Goal: Task Accomplishment & Management: Manage account settings

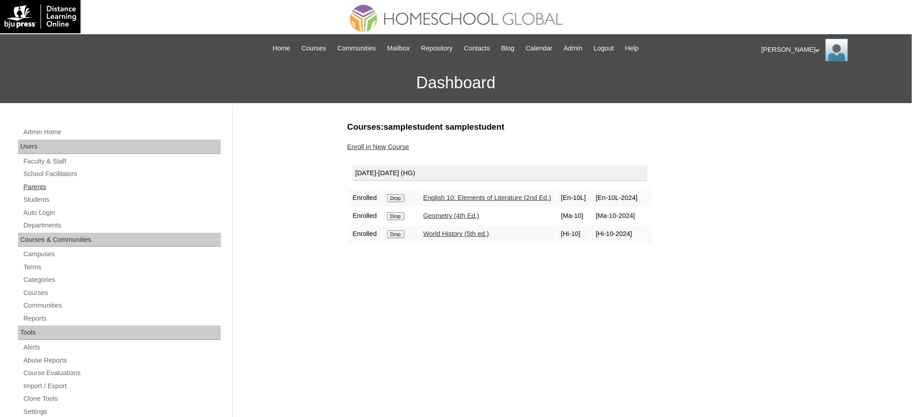
click at [29, 186] on link "Parents" at bounding box center [121, 186] width 198 height 11
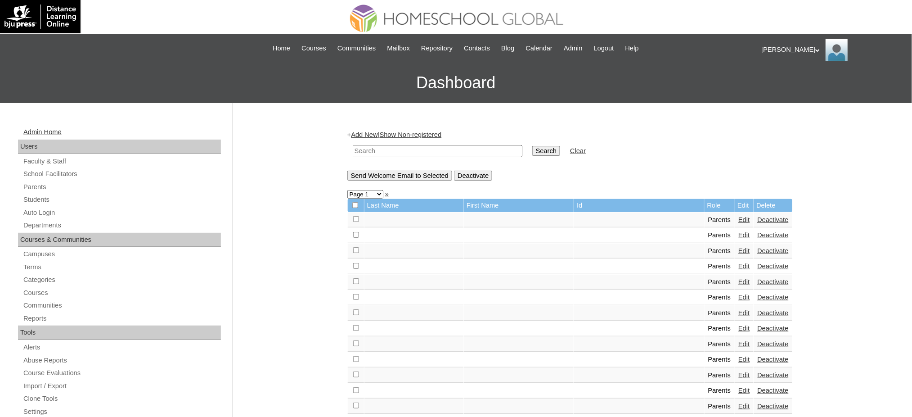
drag, startPoint x: 36, startPoint y: 190, endPoint x: 66, endPoint y: 127, distance: 69.8
click at [36, 190] on link "Parents" at bounding box center [121, 186] width 198 height 11
click at [419, 154] on input "text" at bounding box center [438, 151] width 170 height 12
paste input "MHS00113-TECHPH2023"
type input "MHS00113-TECHPH2023"
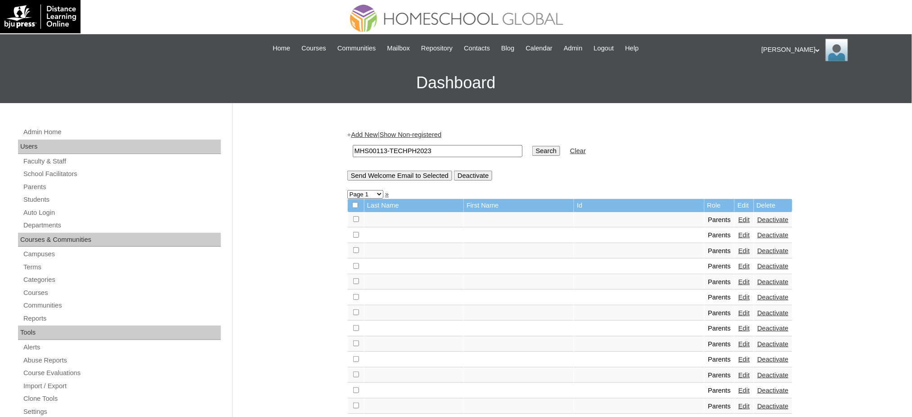
click at [532, 149] on input "Search" at bounding box center [546, 151] width 28 height 10
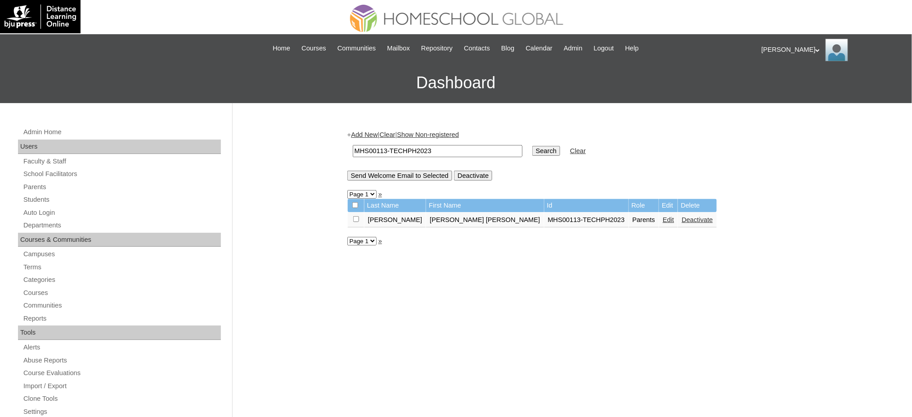
click at [663, 217] on link "Edit" at bounding box center [668, 219] width 11 height 7
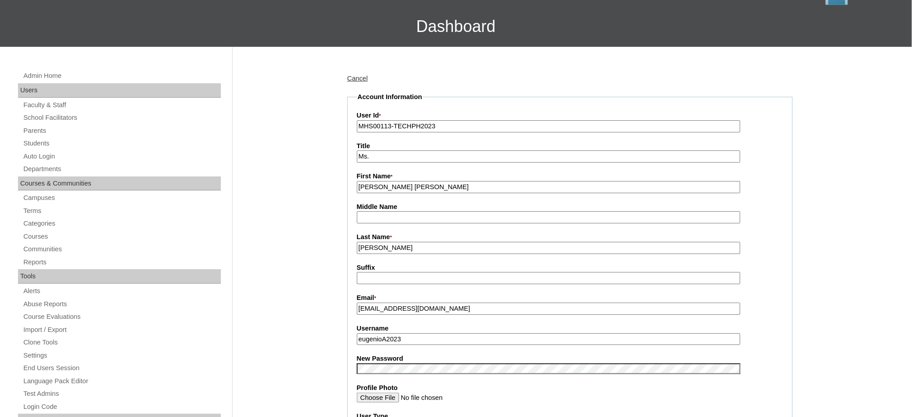
scroll to position [60, 0]
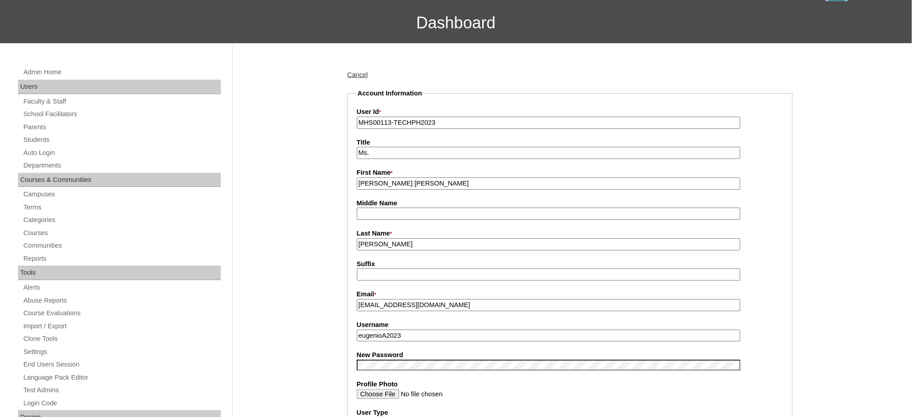
click at [411, 329] on input "eugenioA2023" at bounding box center [549, 335] width 384 height 12
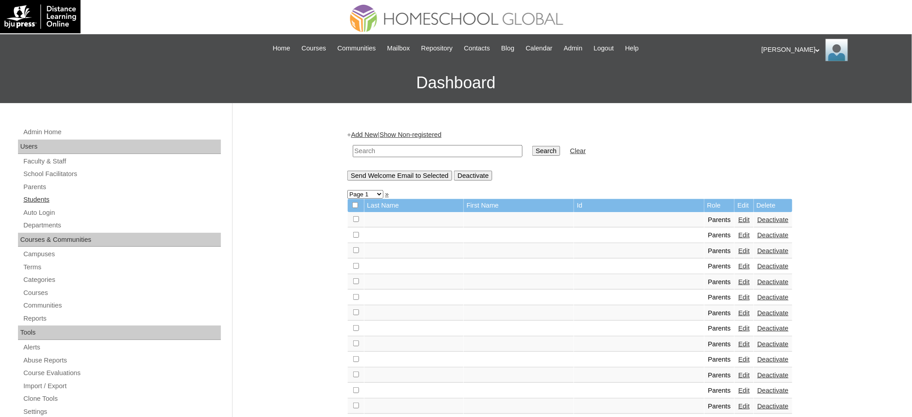
click at [41, 200] on link "Students" at bounding box center [121, 199] width 198 height 11
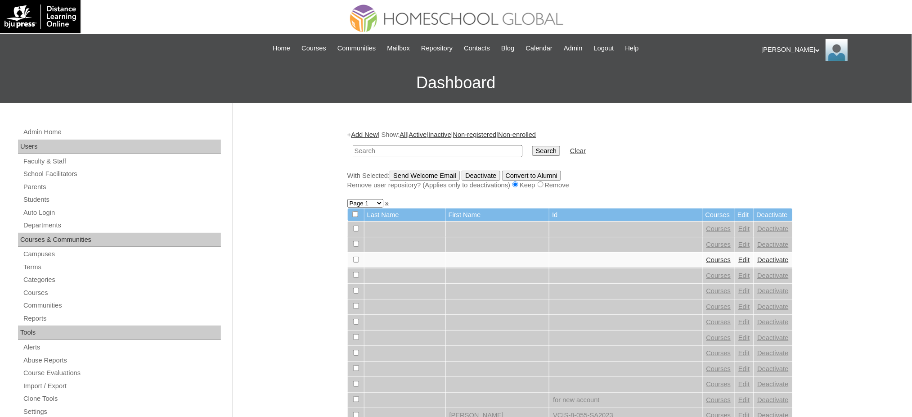
click at [401, 152] on input "text" at bounding box center [438, 151] width 170 height 12
type input "MHS0152-TECHPH2023"
click at [532, 151] on input "Search" at bounding box center [546, 151] width 28 height 10
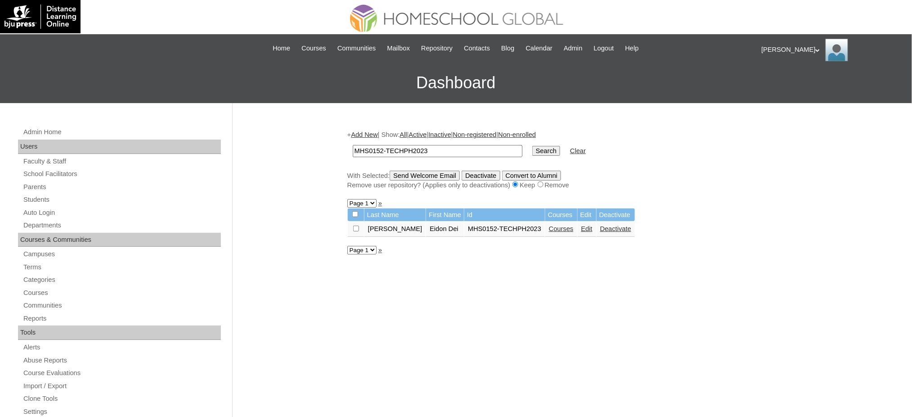
click at [581, 227] on link "Edit" at bounding box center [586, 228] width 11 height 7
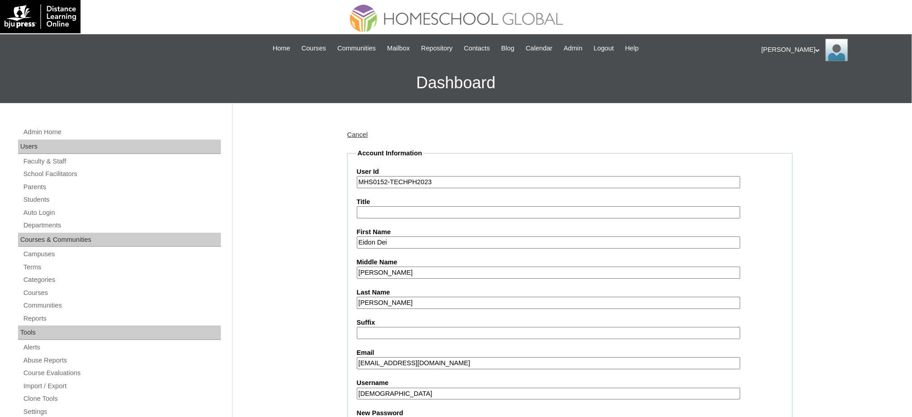
scroll to position [120, 0]
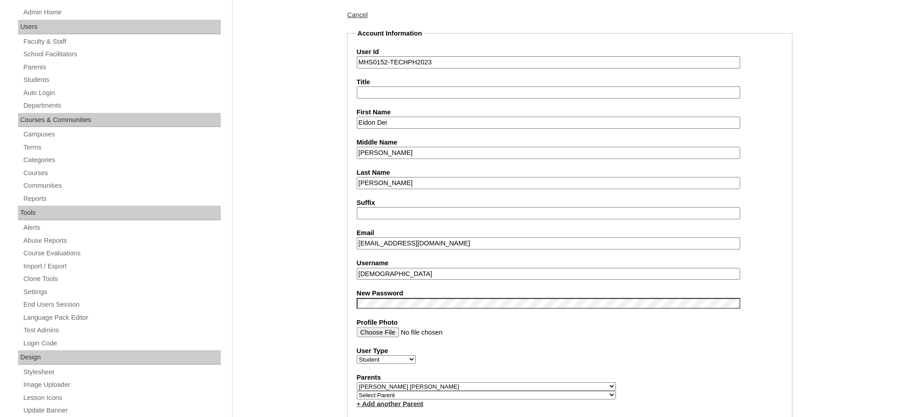
click at [425, 268] on input "eidondeieugenio" at bounding box center [549, 274] width 384 height 12
click at [423, 268] on input "eidondeieugenio" at bounding box center [549, 274] width 384 height 12
click at [392, 121] on input "Eidon Dei" at bounding box center [549, 123] width 384 height 12
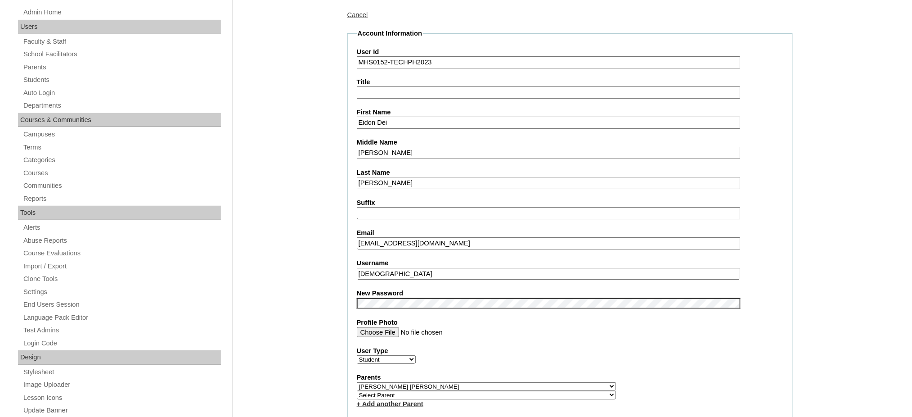
click at [392, 121] on input "Eidon Dei" at bounding box center [549, 123] width 384 height 12
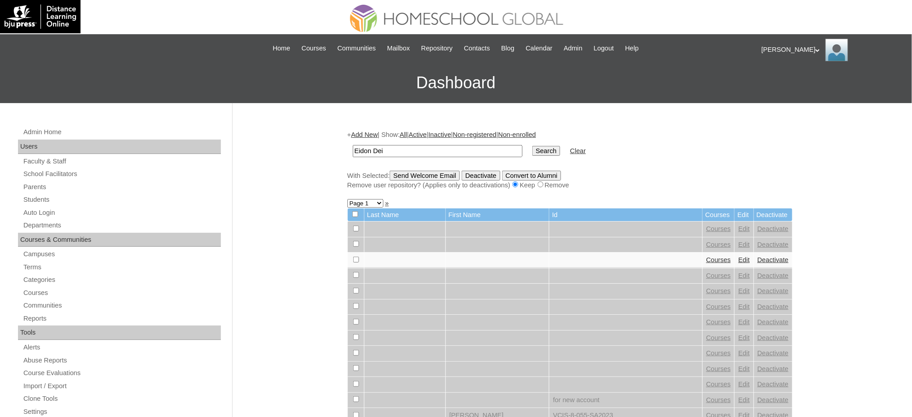
type input "Eidon Dei"
drag, startPoint x: 519, startPoint y: 150, endPoint x: 614, endPoint y: 144, distance: 95.1
click at [532, 150] on input "Search" at bounding box center [546, 151] width 28 height 10
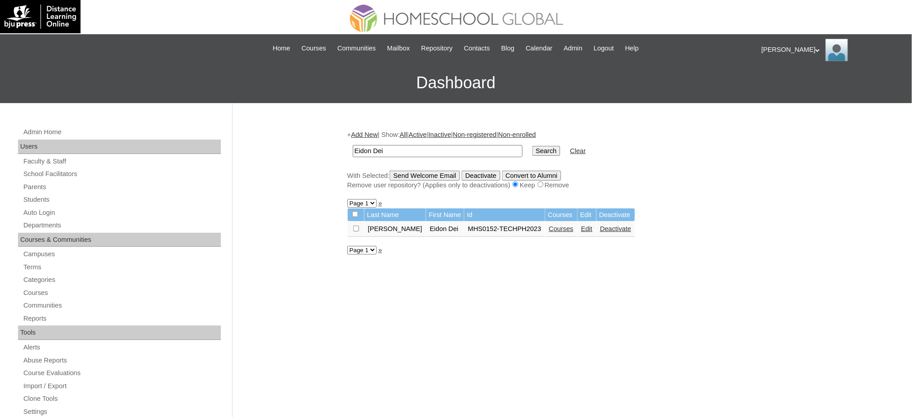
click at [549, 229] on link "Courses" at bounding box center [561, 228] width 25 height 7
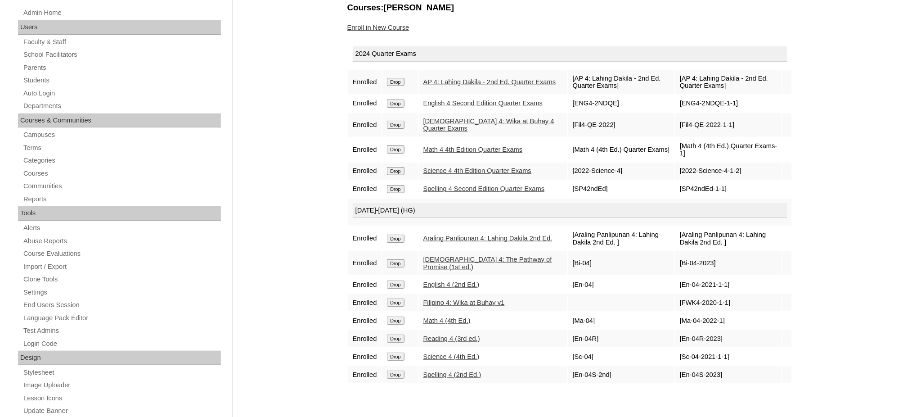
scroll to position [120, 0]
click at [398, 77] on input "Drop" at bounding box center [396, 81] width 18 height 8
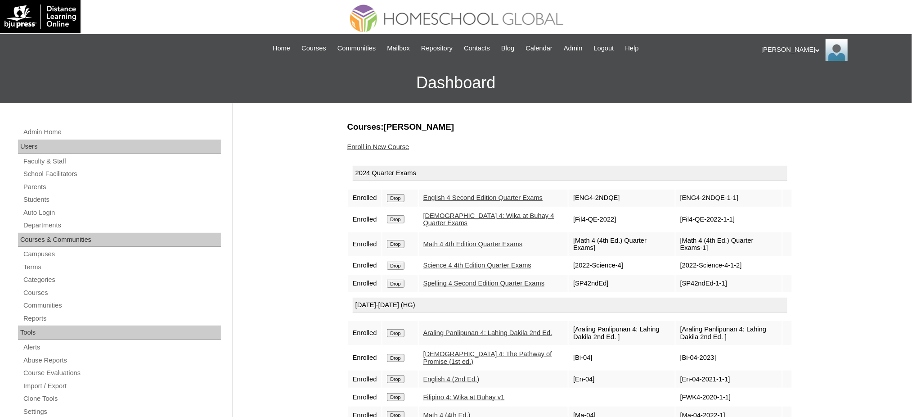
click at [396, 202] on input "Drop" at bounding box center [396, 198] width 18 height 8
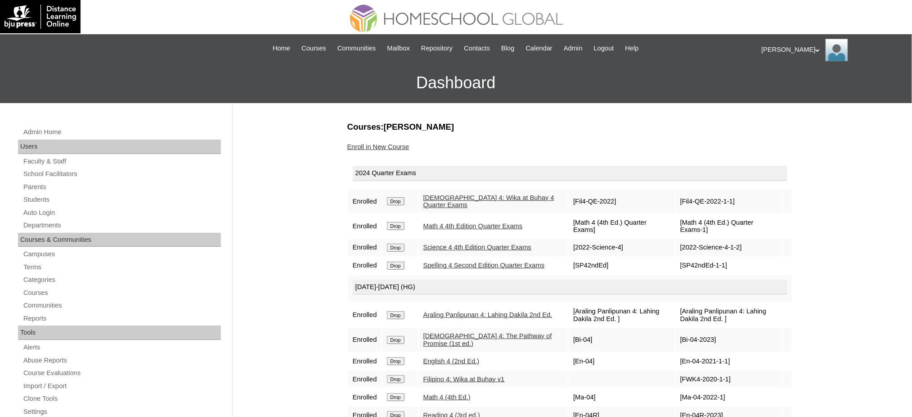
click at [396, 198] on input "Drop" at bounding box center [396, 201] width 18 height 8
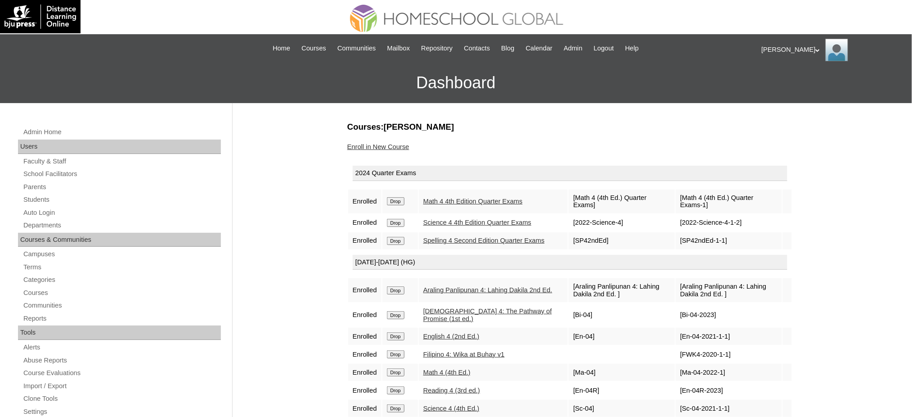
click at [404, 198] on input "Drop" at bounding box center [396, 201] width 18 height 8
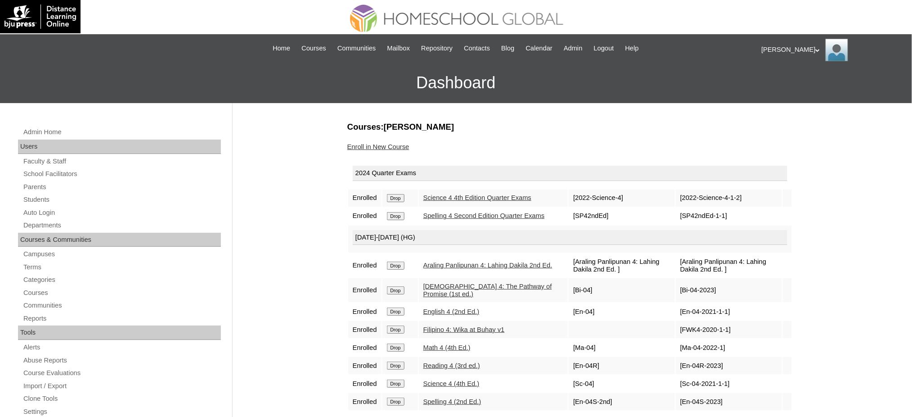
click at [395, 196] on input "Drop" at bounding box center [396, 198] width 18 height 8
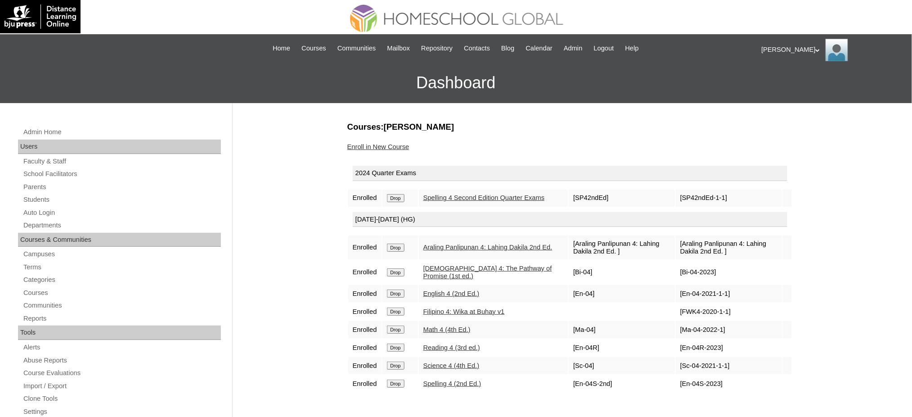
click at [397, 199] on input "Drop" at bounding box center [396, 198] width 18 height 8
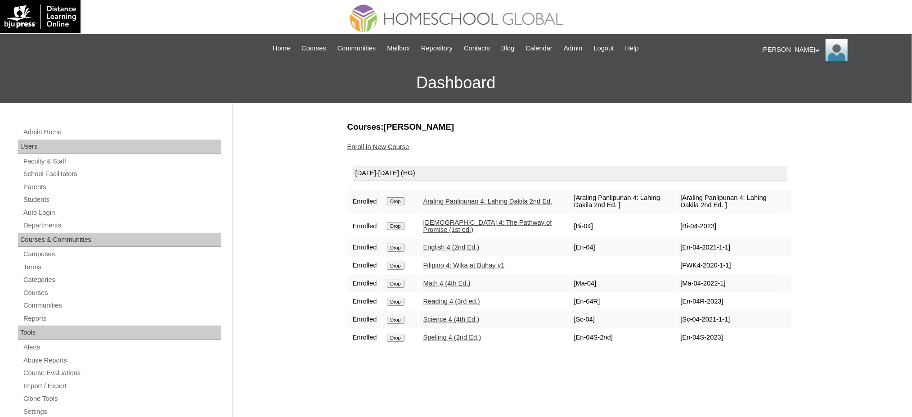
click at [403, 200] on input "Drop" at bounding box center [396, 201] width 18 height 8
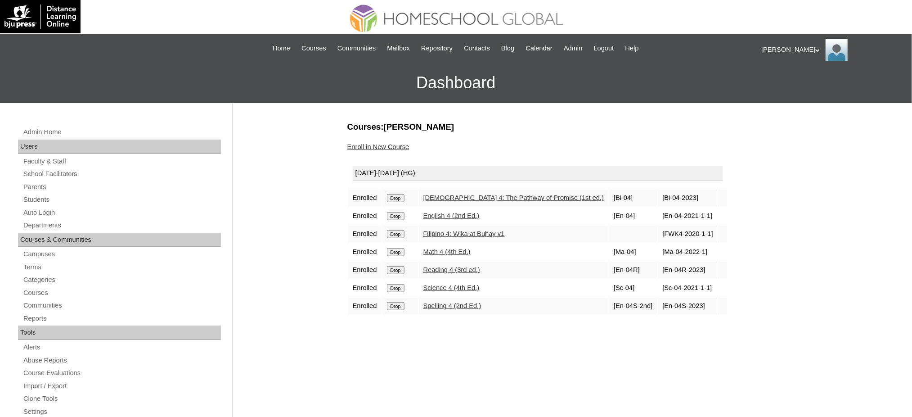
click at [395, 198] on input "Drop" at bounding box center [396, 198] width 18 height 8
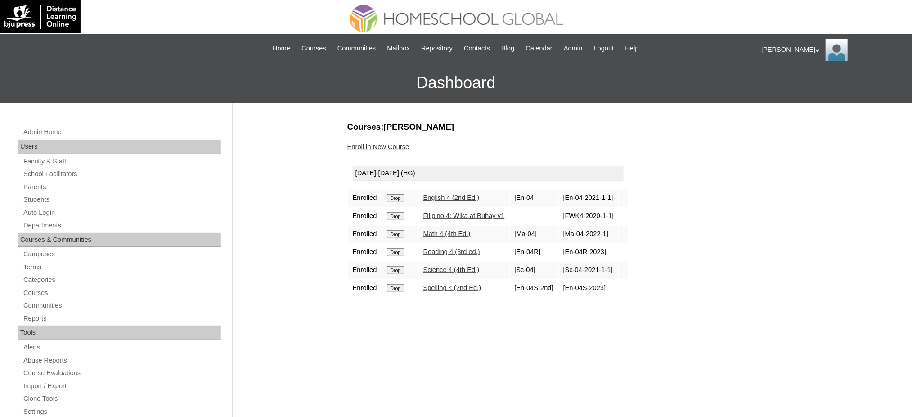
drag, startPoint x: 0, startPoint y: 0, endPoint x: 514, endPoint y: 45, distance: 516.2
click at [404, 194] on input "Drop" at bounding box center [396, 198] width 18 height 8
click at [391, 197] on input "Drop" at bounding box center [396, 198] width 18 height 8
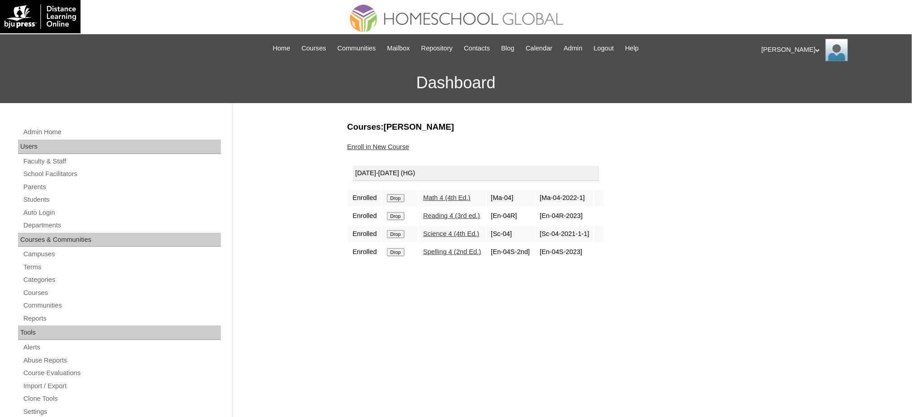
click at [397, 198] on input "Drop" at bounding box center [396, 198] width 18 height 8
click at [396, 198] on input "Drop" at bounding box center [396, 198] width 18 height 8
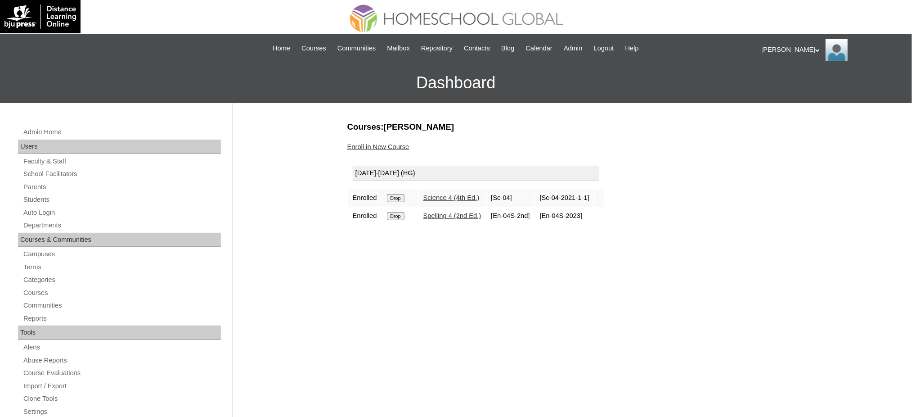
click at [402, 198] on input "Drop" at bounding box center [396, 198] width 18 height 8
click at [397, 199] on input "Drop" at bounding box center [396, 198] width 18 height 8
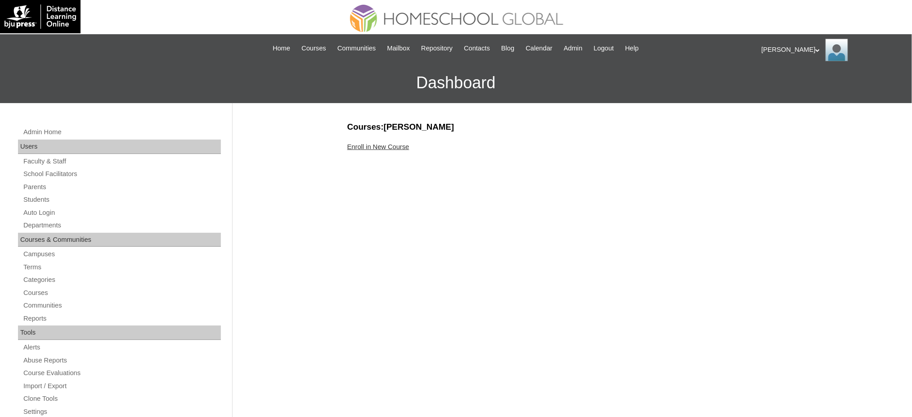
click at [392, 147] on link "Enroll in New Course" at bounding box center [378, 146] width 62 height 7
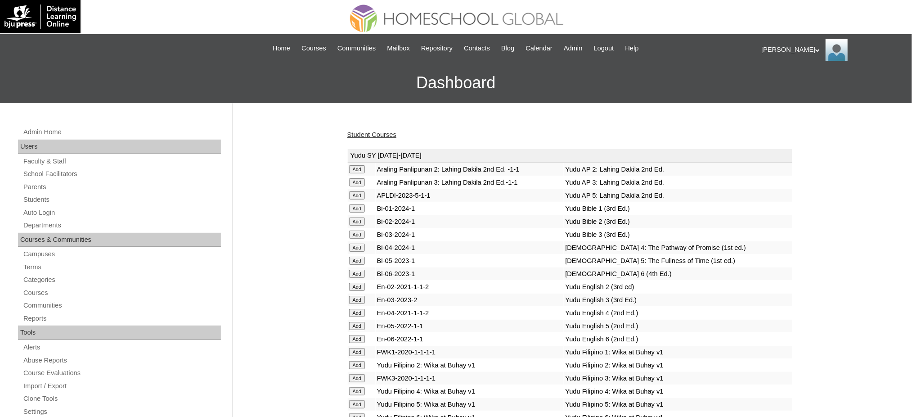
click at [355, 173] on input "Add" at bounding box center [357, 169] width 16 height 8
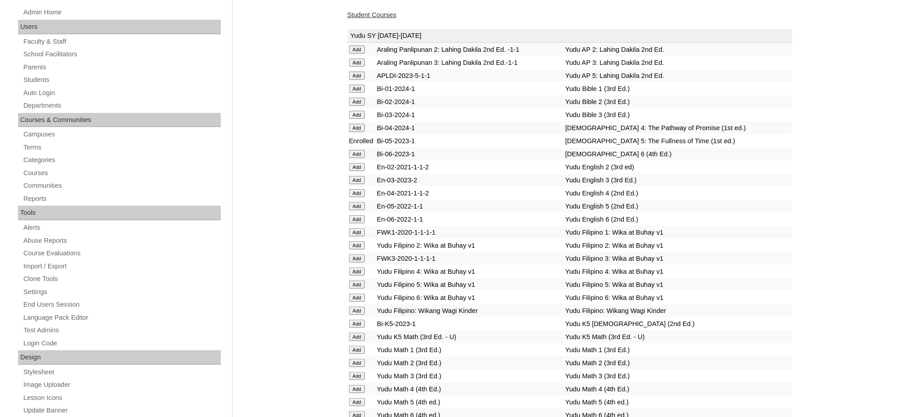
click at [361, 54] on input "Add" at bounding box center [357, 49] width 16 height 8
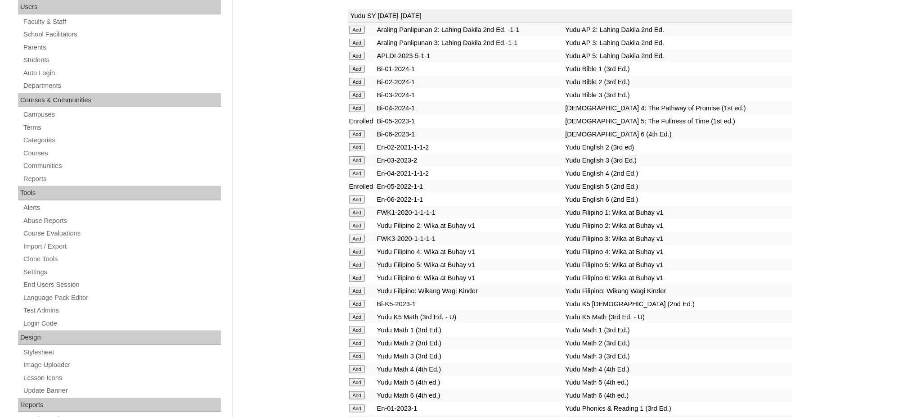
scroll to position [240, 0]
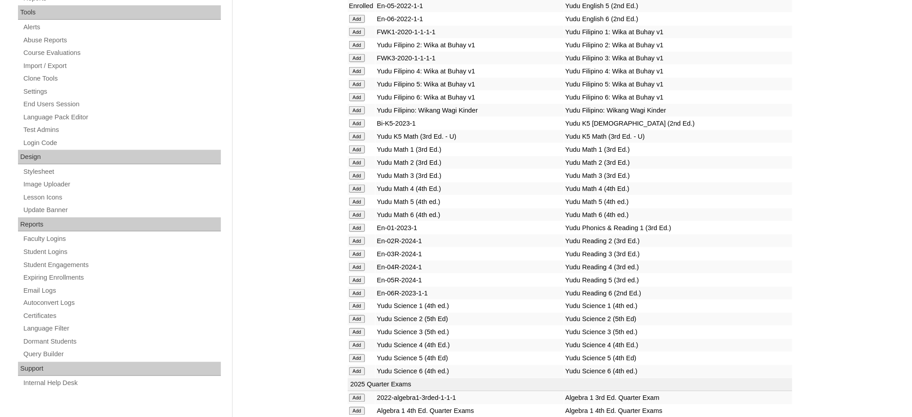
scroll to position [360, 0]
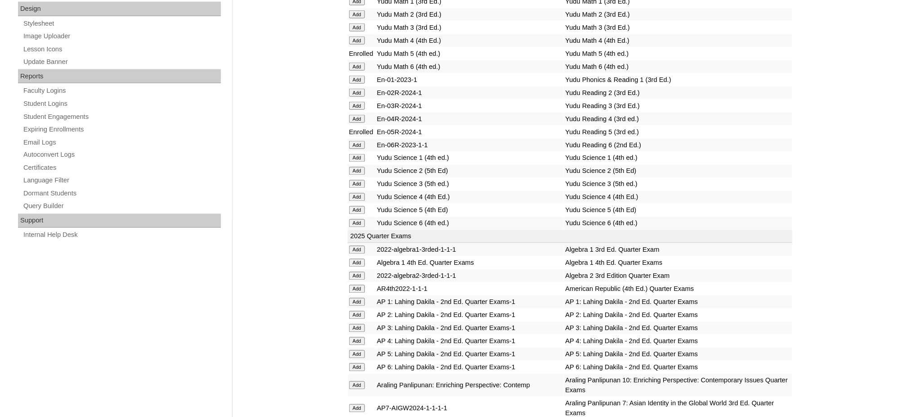
scroll to position [480, 0]
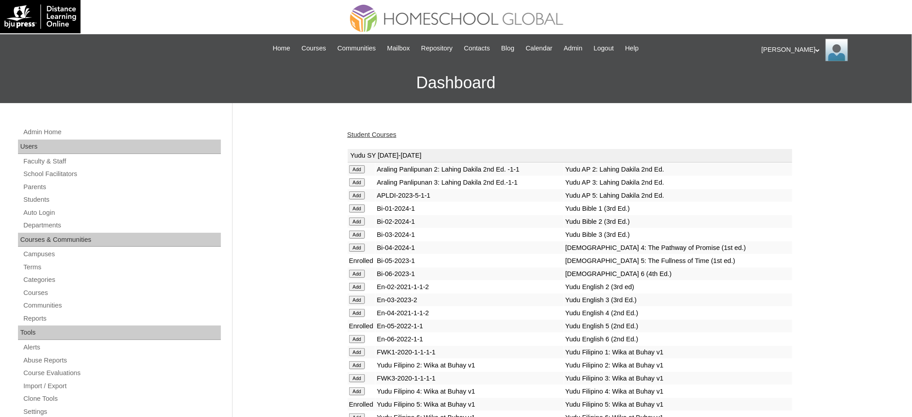
click at [353, 131] on link "Student Courses" at bounding box center [371, 134] width 49 height 7
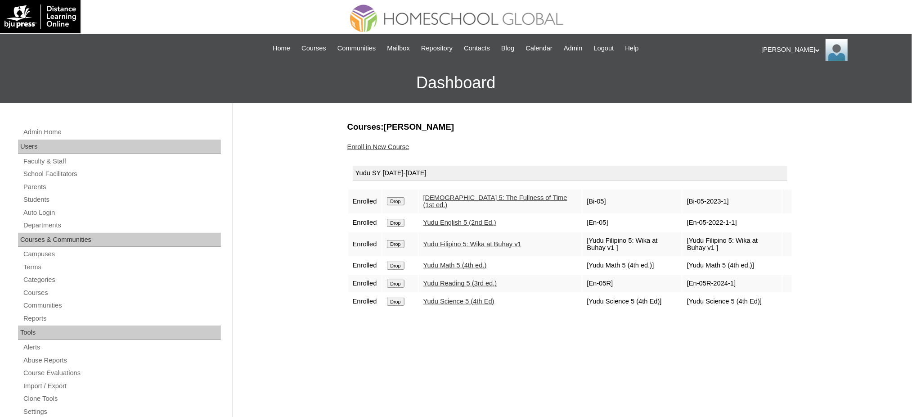
click at [399, 143] on link "Enroll in New Course" at bounding box center [378, 146] width 62 height 7
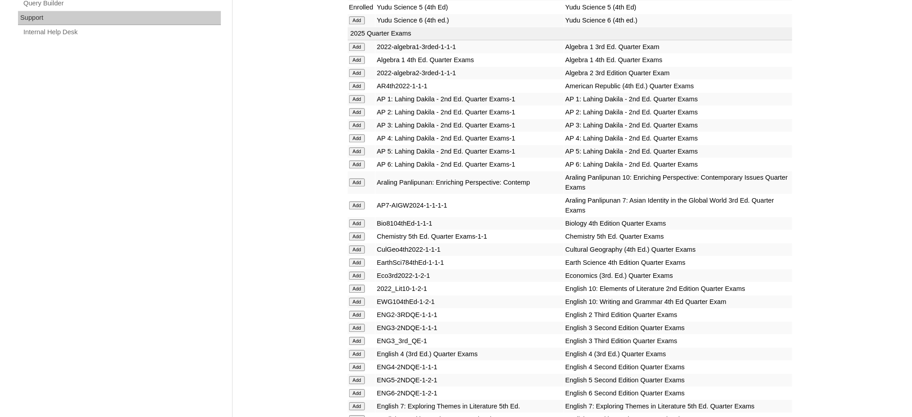
scroll to position [720, 0]
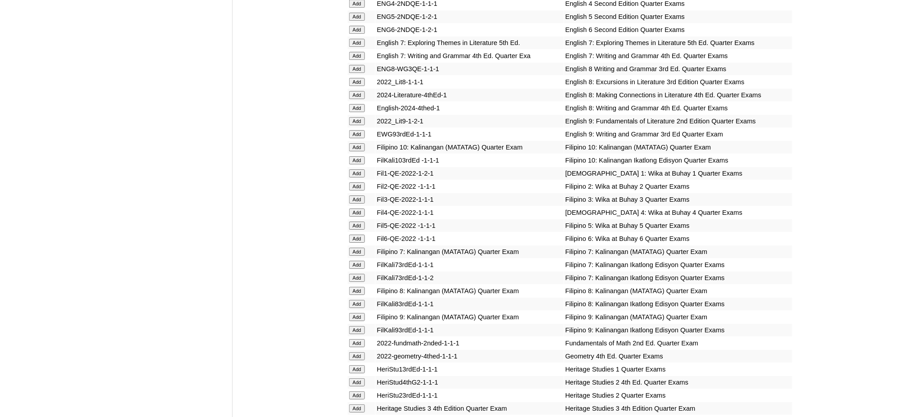
scroll to position [1080, 0]
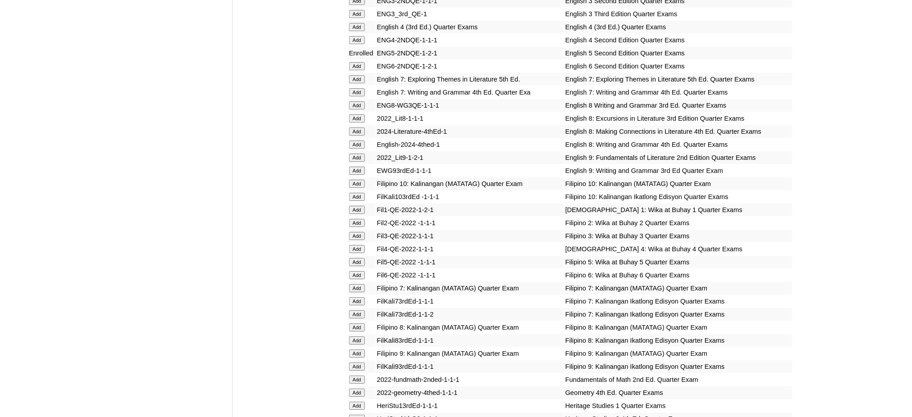
scroll to position [1080, 0]
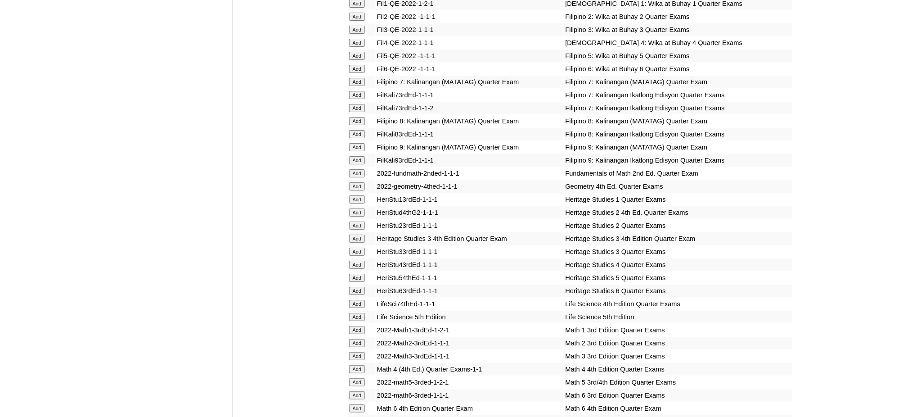
scroll to position [1319, 0]
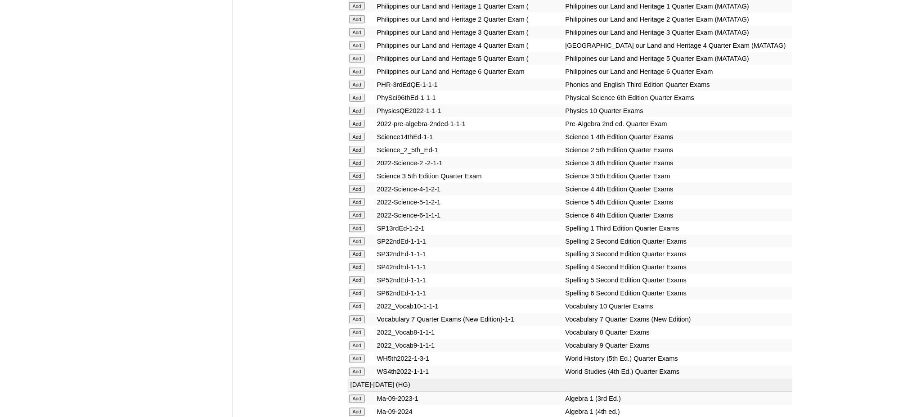
scroll to position [1620, 0]
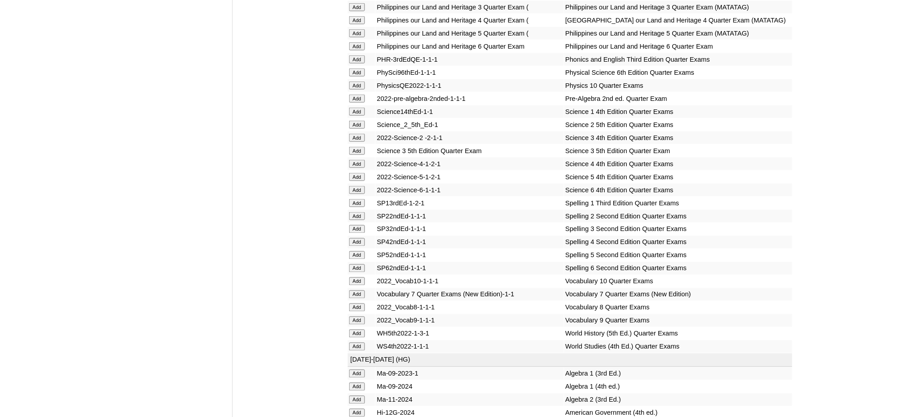
scroll to position [1739, 0]
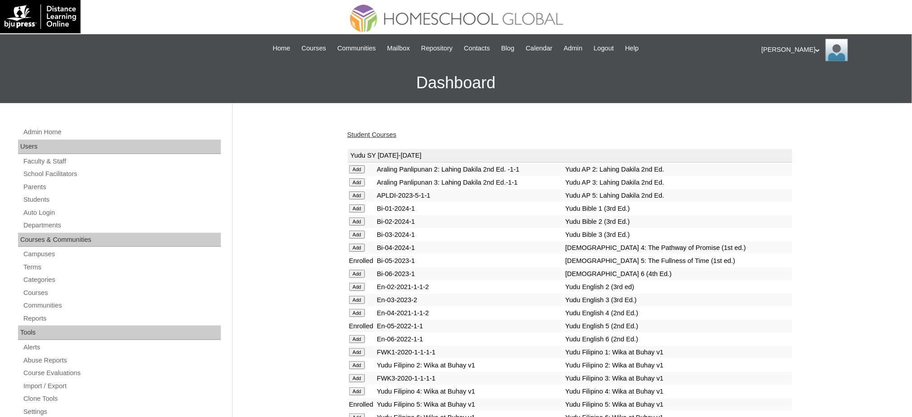
click at [378, 135] on link "Student Courses" at bounding box center [371, 134] width 49 height 7
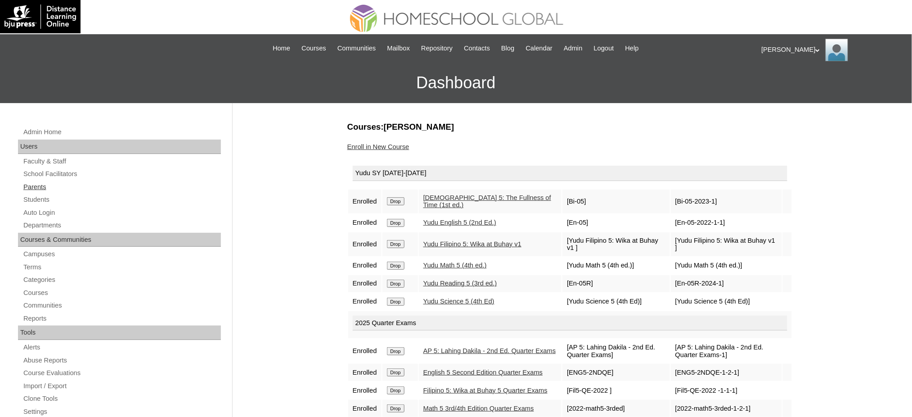
click at [26, 188] on link "Parents" at bounding box center [121, 186] width 198 height 11
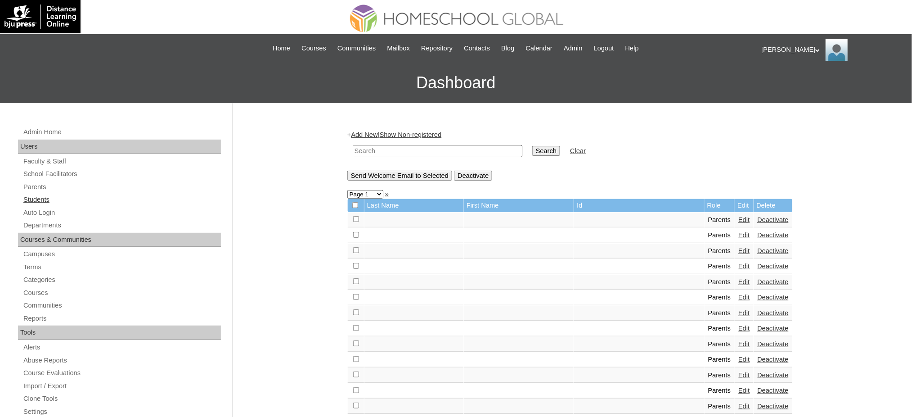
click at [39, 201] on link "Students" at bounding box center [121, 199] width 198 height 11
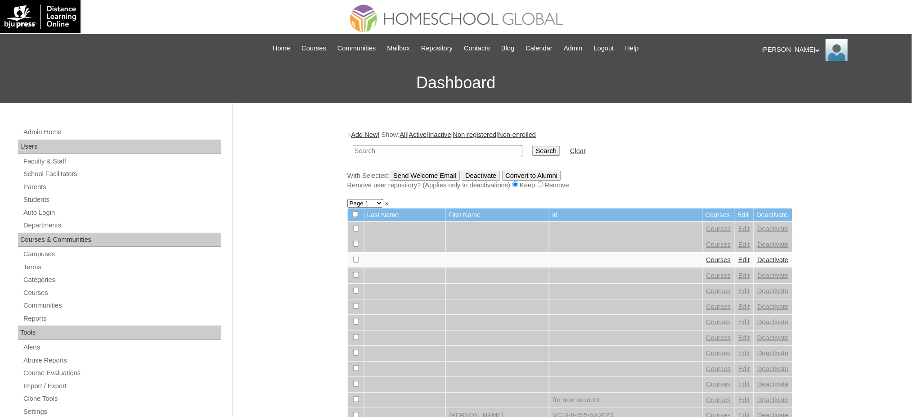
paste input "Eidon Dei"
type input "Eidon Dei"
click at [532, 152] on input "Search" at bounding box center [546, 151] width 28 height 10
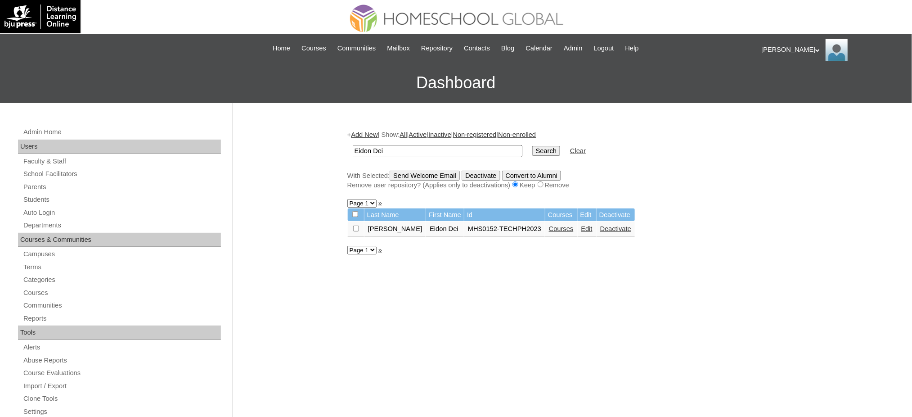
click at [549, 226] on link "Courses" at bounding box center [561, 228] width 25 height 7
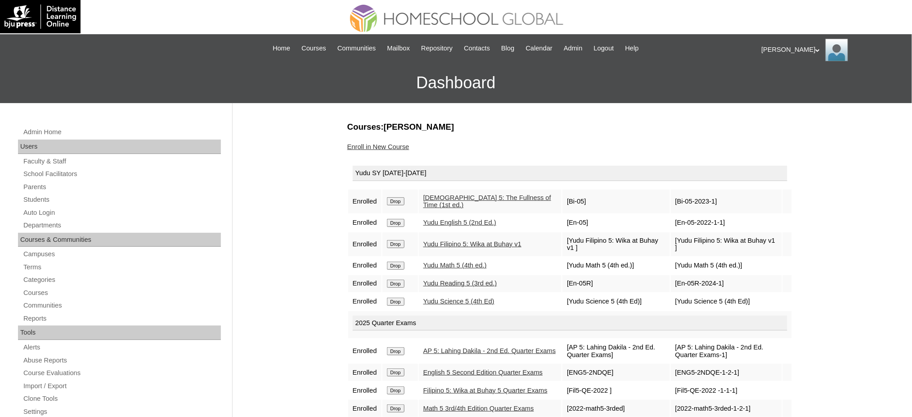
click at [370, 144] on link "Enroll in New Course" at bounding box center [378, 146] width 62 height 7
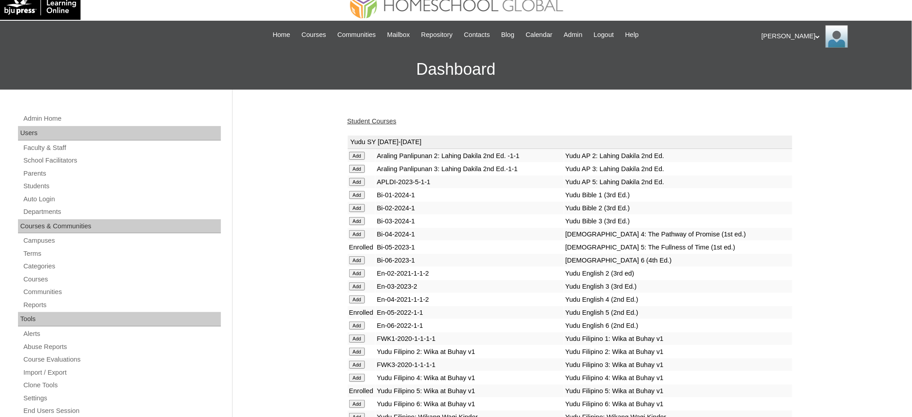
scroll to position [480, 0]
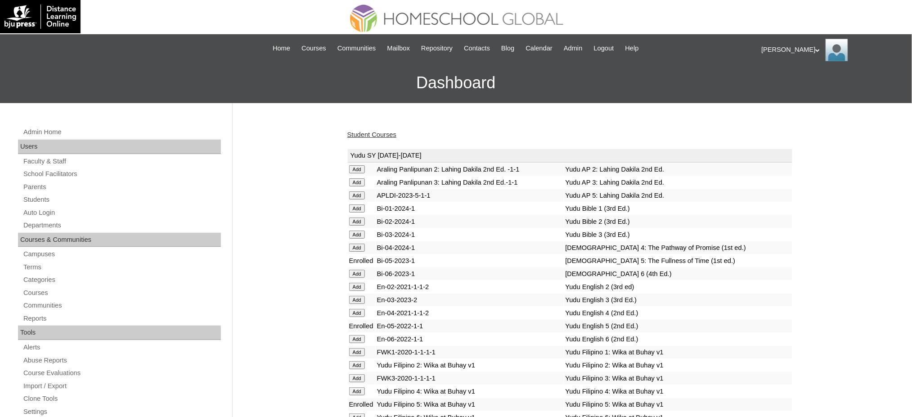
click at [368, 132] on link "Student Courses" at bounding box center [371, 134] width 49 height 7
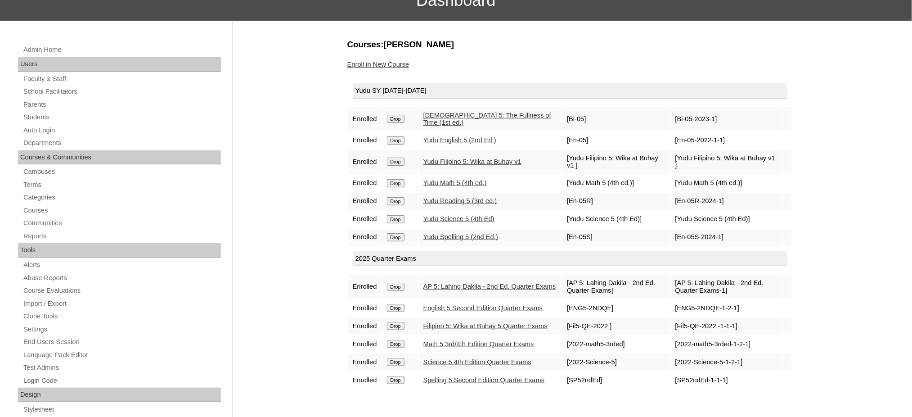
scroll to position [60, 0]
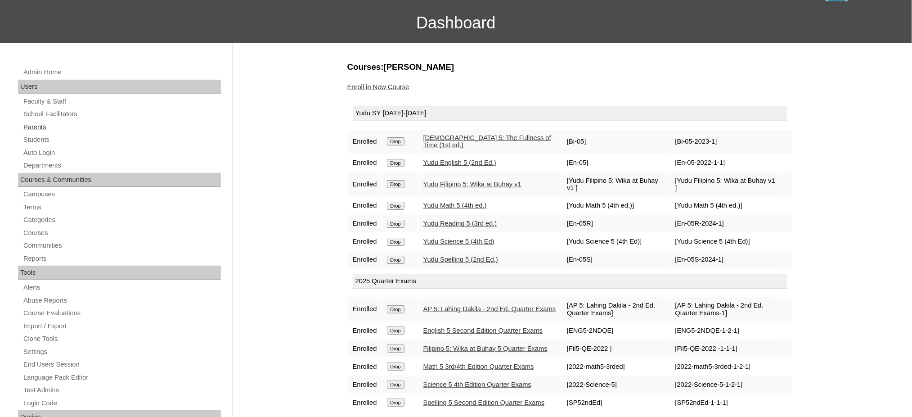
click at [42, 127] on link "Parents" at bounding box center [121, 126] width 198 height 11
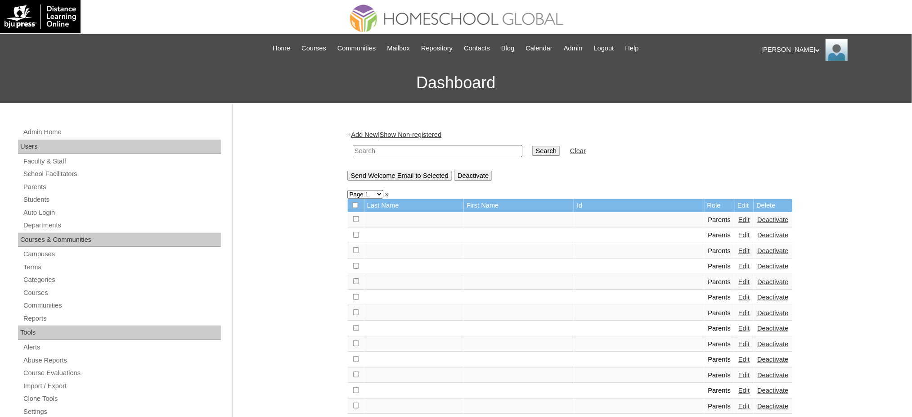
click at [376, 150] on input "text" at bounding box center [438, 151] width 170 height 12
paste input "MHP01092-TECHPH2020"
type input "MHP01092-TECHPH2020"
click at [532, 152] on input "Search" at bounding box center [546, 151] width 28 height 10
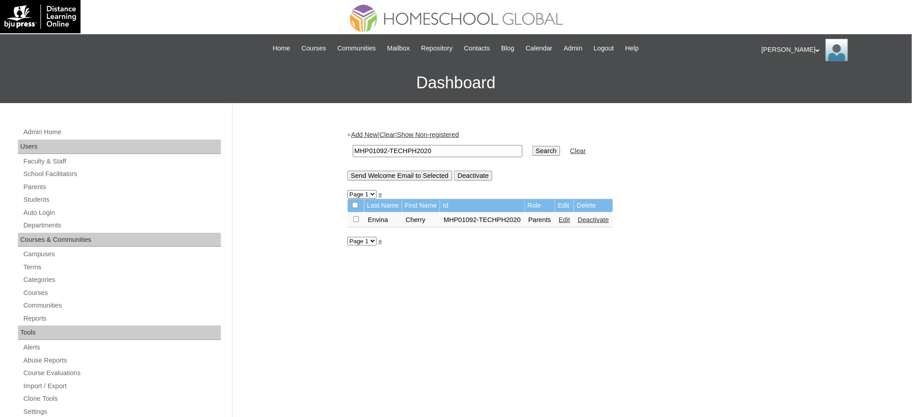
click at [566, 220] on td "Edit" at bounding box center [564, 219] width 18 height 15
click at [562, 216] on link "Edit" at bounding box center [564, 219] width 11 height 7
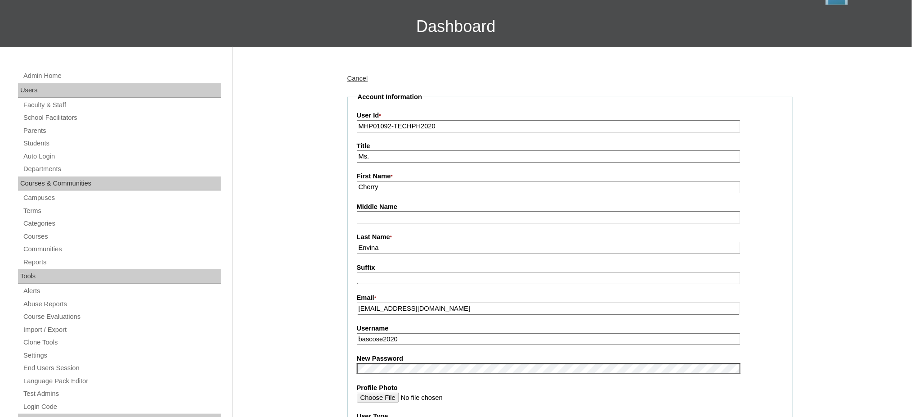
scroll to position [60, 0]
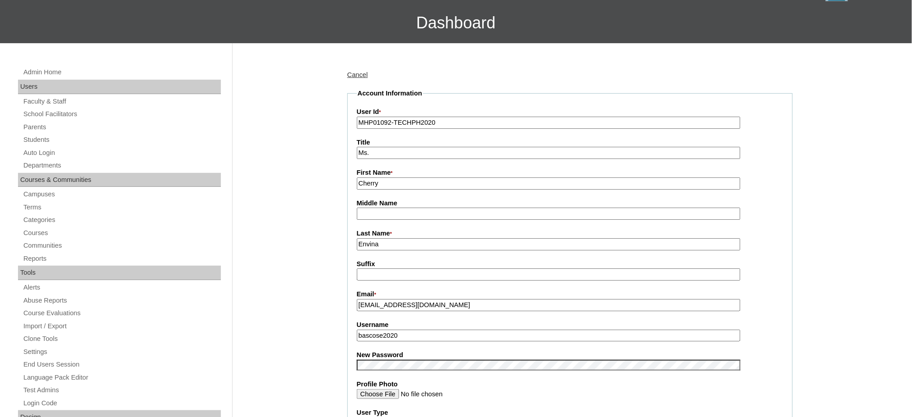
click at [413, 331] on input "bascose2020" at bounding box center [549, 335] width 384 height 12
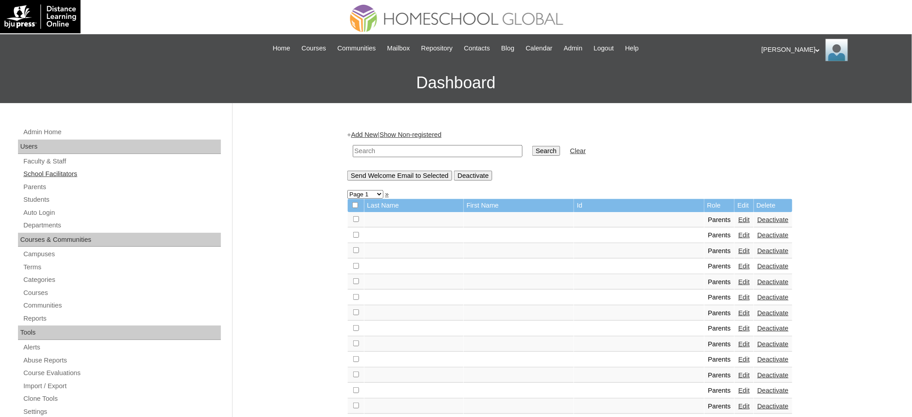
drag, startPoint x: 41, startPoint y: 200, endPoint x: 57, endPoint y: 175, distance: 28.9
click at [41, 200] on link "Students" at bounding box center [121, 199] width 198 height 11
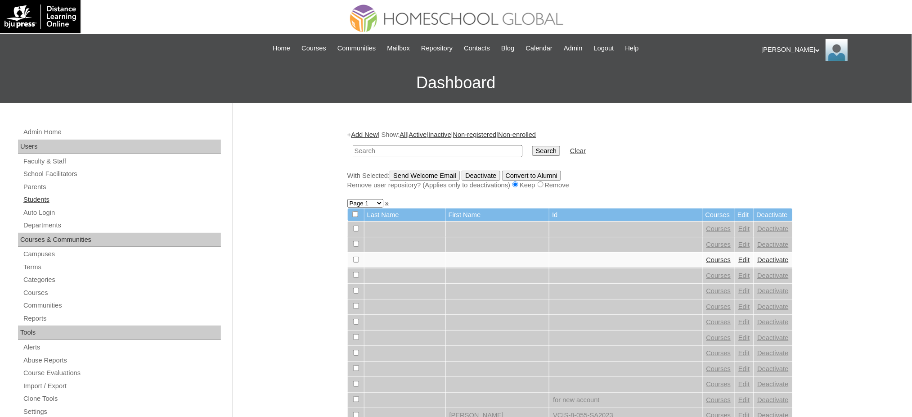
click at [44, 202] on link "Students" at bounding box center [121, 199] width 198 height 11
type input "MHS009057-TECHPH2020"
click at [532, 153] on input "Search" at bounding box center [546, 151] width 28 height 10
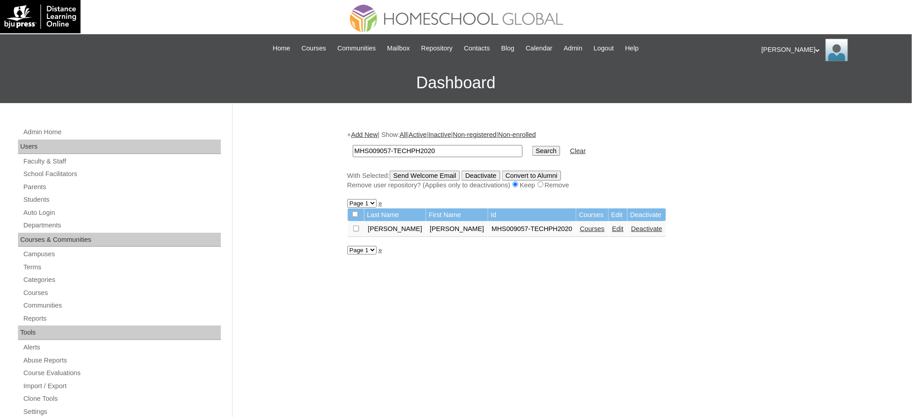
click at [612, 225] on link "Edit" at bounding box center [617, 228] width 11 height 7
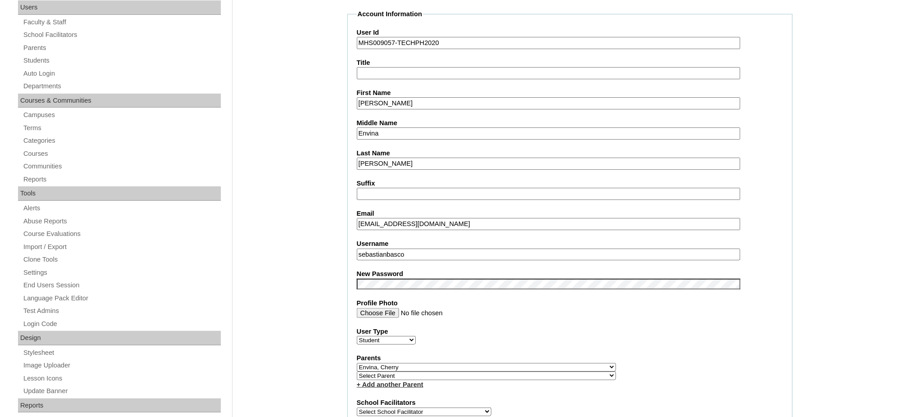
scroll to position [240, 0]
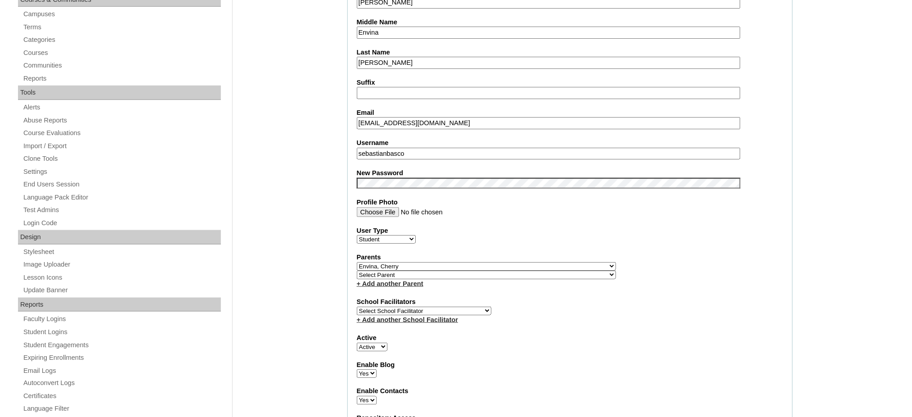
click at [399, 148] on input "sebastianbasco" at bounding box center [549, 154] width 384 height 12
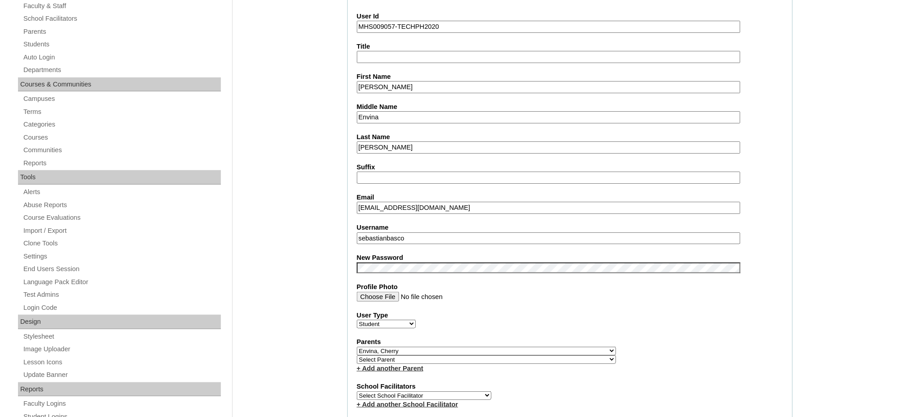
scroll to position [120, 0]
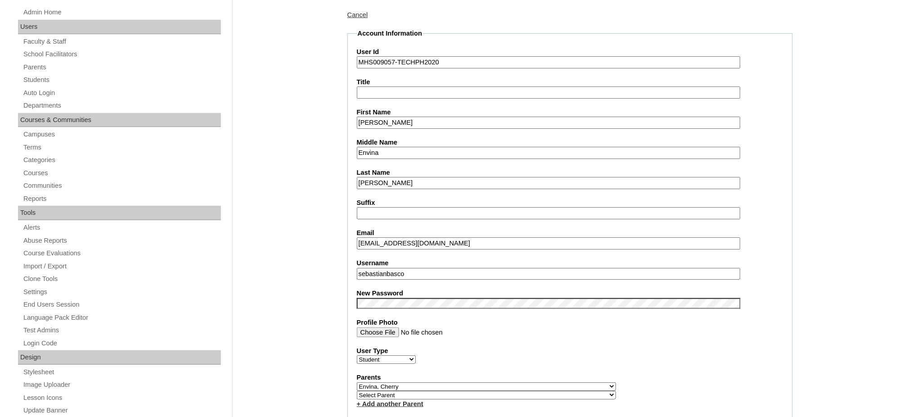
click at [384, 63] on input "MHS009057-TECHPH2020" at bounding box center [549, 62] width 384 height 12
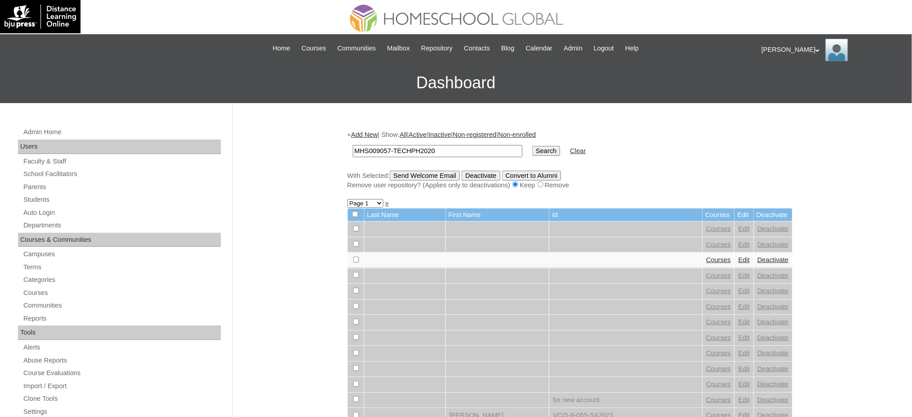
type input "MHS009057-TECHPH2020"
click at [532, 147] on input "Search" at bounding box center [546, 151] width 28 height 10
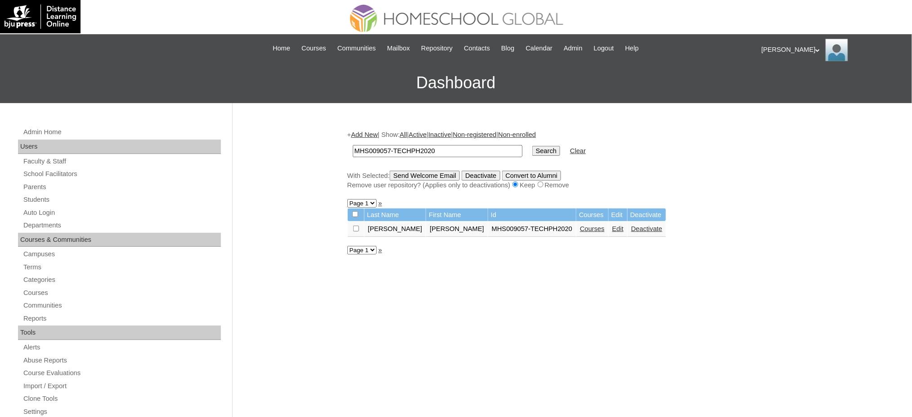
click at [580, 227] on link "Courses" at bounding box center [592, 228] width 25 height 7
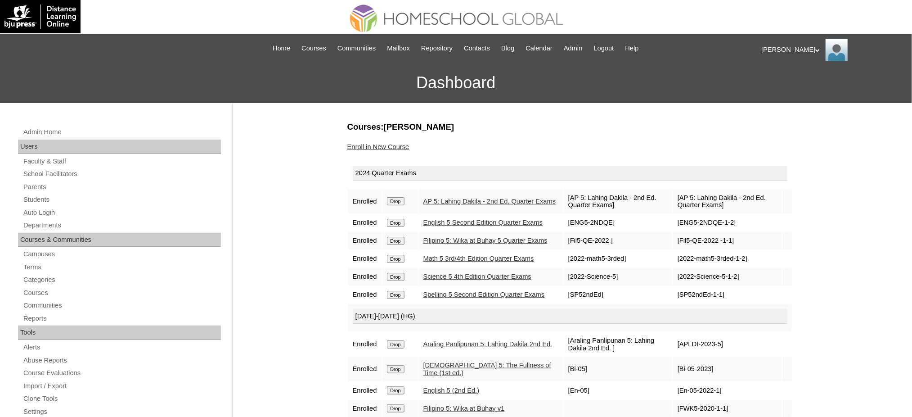
click at [395, 200] on input "Drop" at bounding box center [396, 201] width 18 height 8
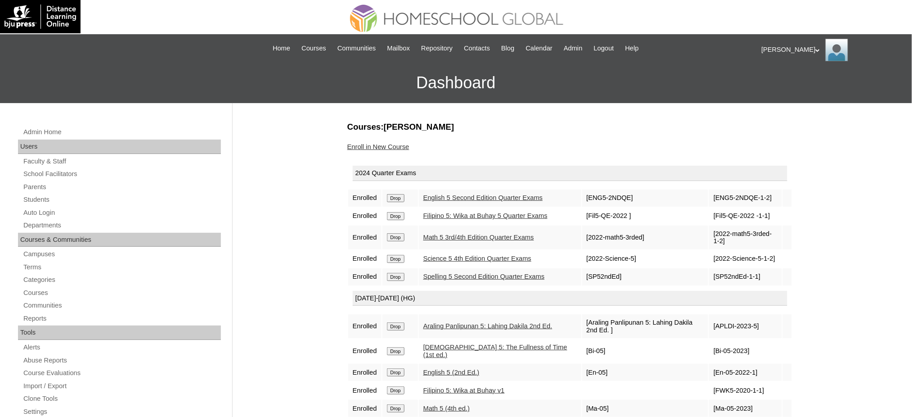
click at [393, 191] on td "Drop" at bounding box center [400, 197] width 36 height 17
click at [396, 196] on input "Drop" at bounding box center [396, 198] width 18 height 8
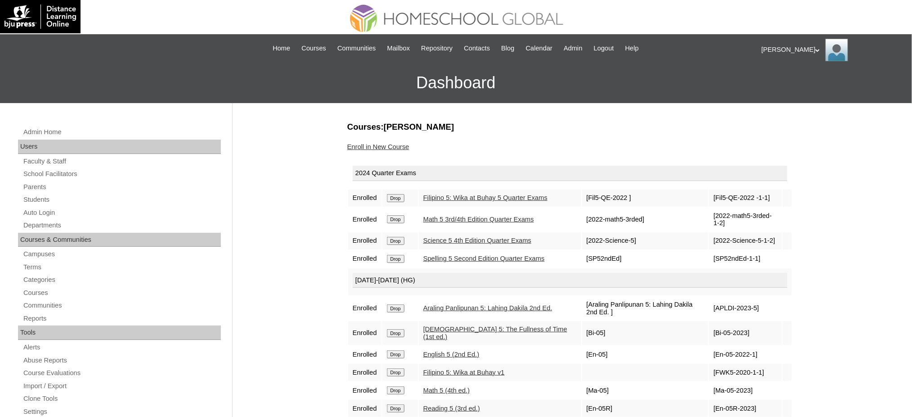
click at [390, 199] on input "Drop" at bounding box center [396, 198] width 18 height 8
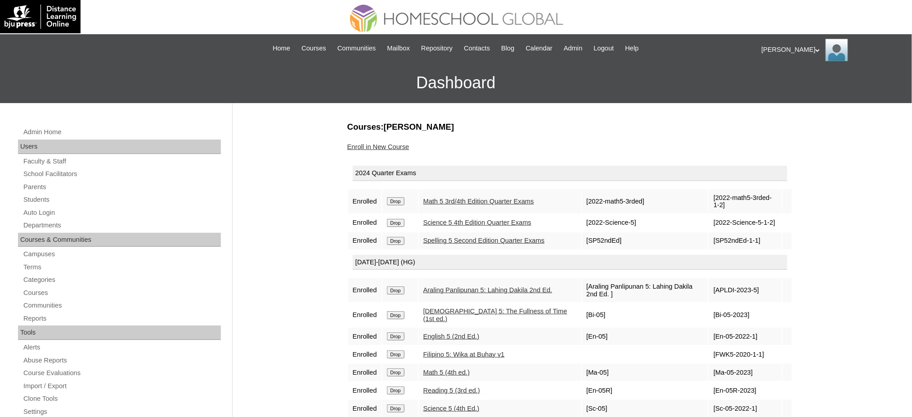
click at [393, 200] on input "Drop" at bounding box center [396, 201] width 18 height 8
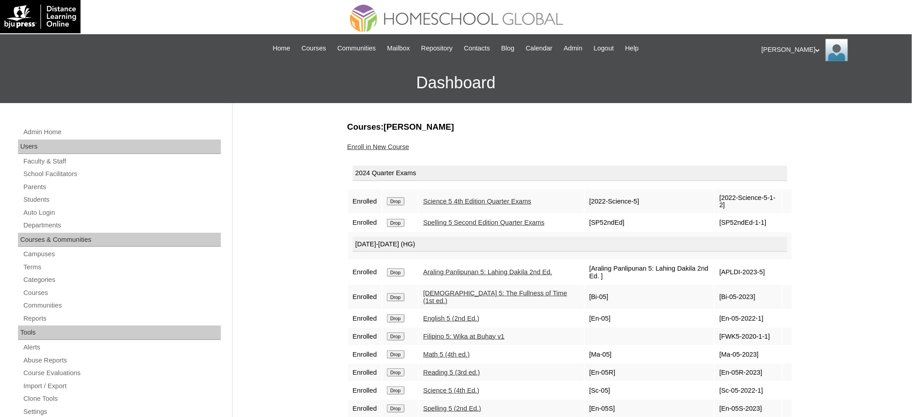
click at [396, 201] on input "Drop" at bounding box center [396, 201] width 18 height 8
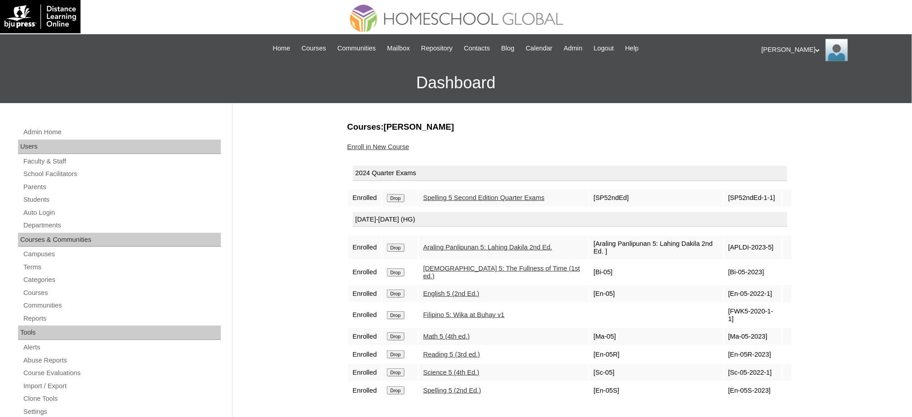
click at [402, 199] on input "Drop" at bounding box center [396, 198] width 18 height 8
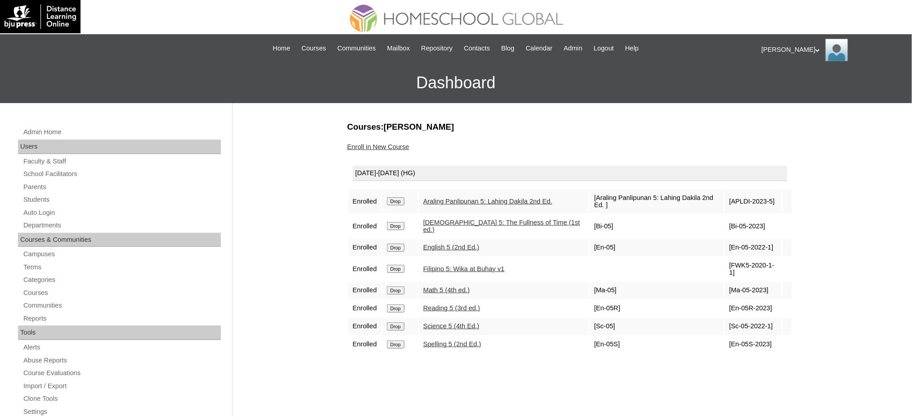
click at [399, 199] on input "Drop" at bounding box center [396, 201] width 18 height 8
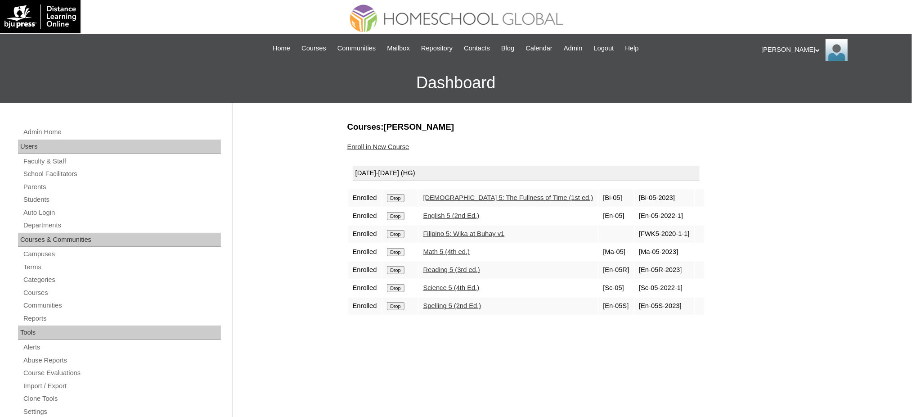
click at [397, 194] on input "Drop" at bounding box center [396, 198] width 18 height 8
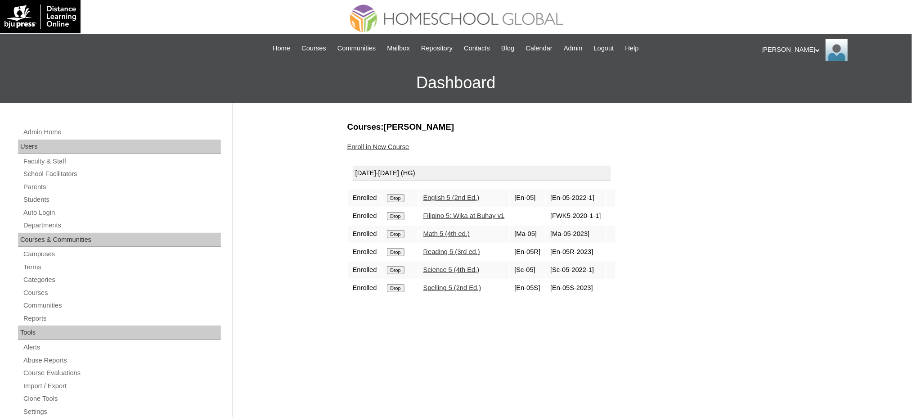
click at [400, 194] on input "Drop" at bounding box center [396, 198] width 18 height 8
click at [399, 194] on input "Drop" at bounding box center [396, 198] width 18 height 8
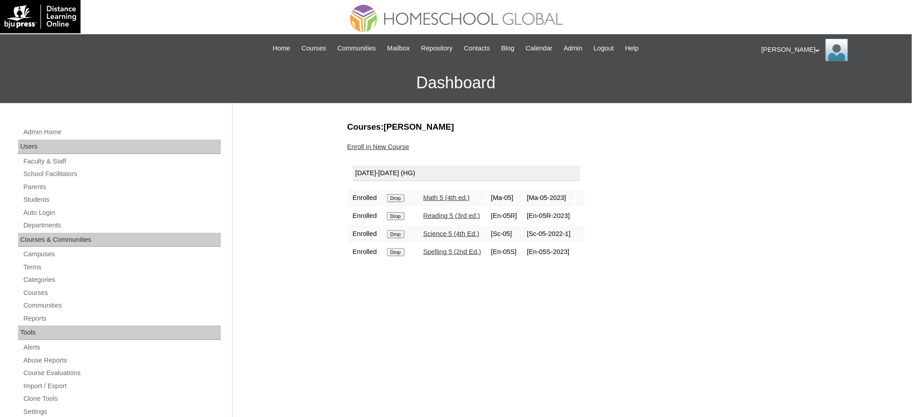
click at [402, 197] on input "Drop" at bounding box center [396, 198] width 18 height 8
click at [391, 194] on input "Drop" at bounding box center [396, 198] width 18 height 8
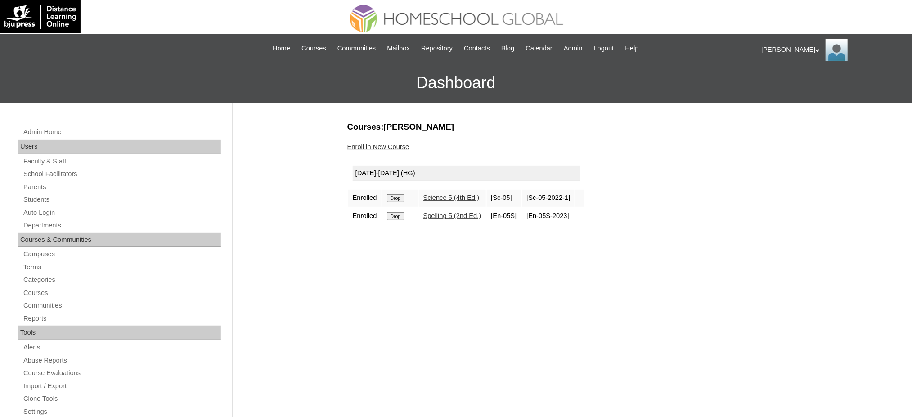
click at [399, 208] on td "Drop" at bounding box center [400, 215] width 36 height 17
click at [399, 202] on input "Drop" at bounding box center [396, 198] width 18 height 8
click at [395, 197] on input "Drop" at bounding box center [396, 198] width 18 height 8
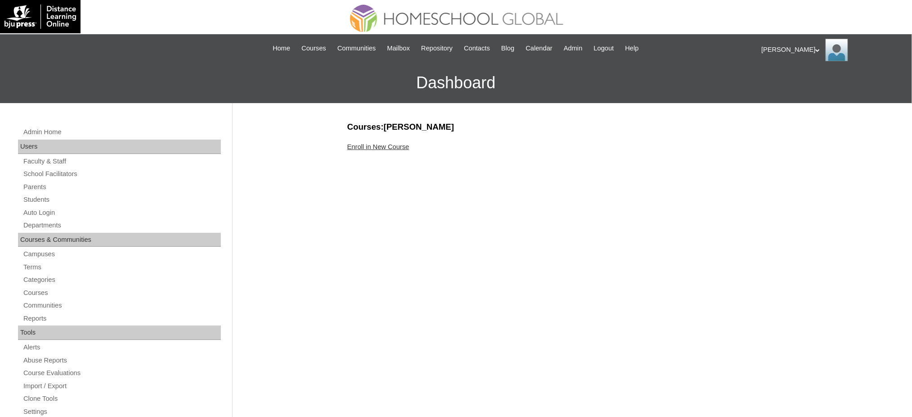
click at [380, 147] on link "Enroll in New Course" at bounding box center [378, 146] width 62 height 7
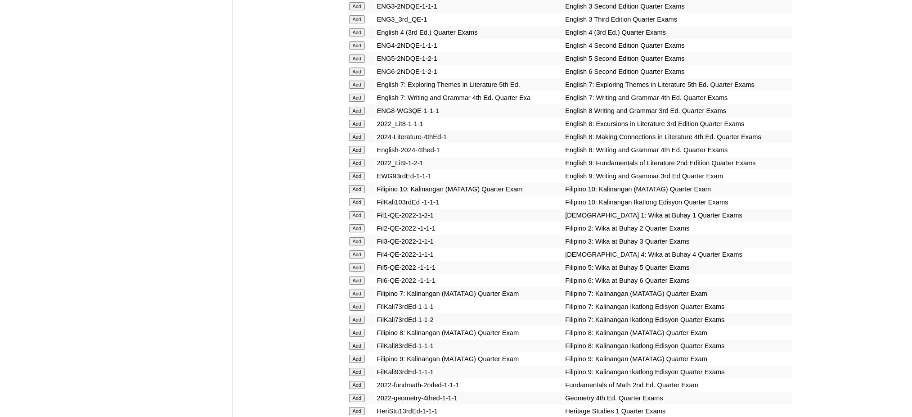
scroll to position [1019, 0]
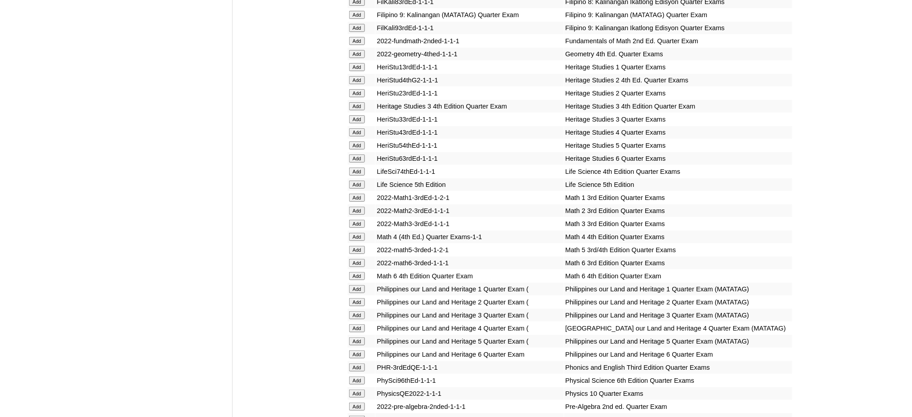
scroll to position [1379, 0]
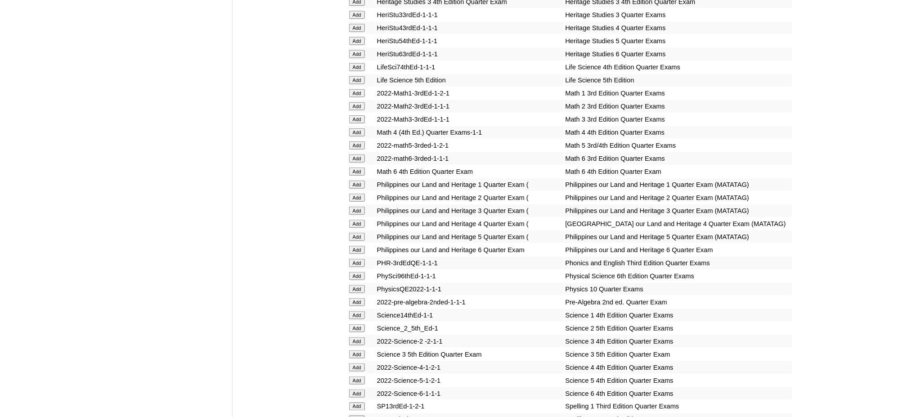
scroll to position [1499, 0]
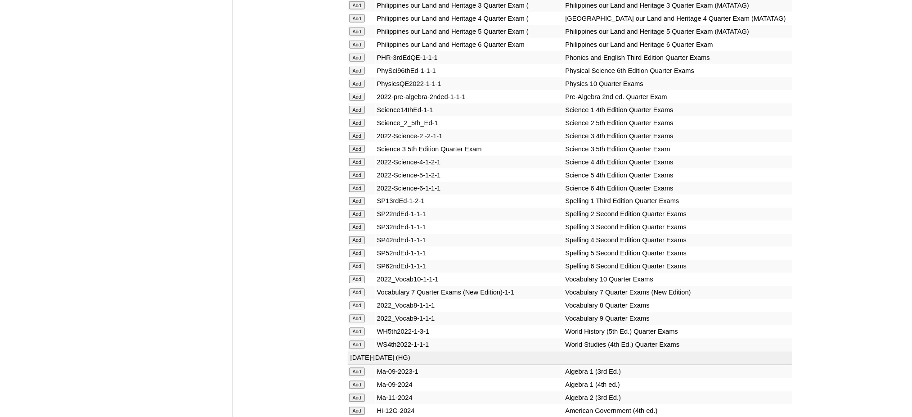
scroll to position [1679, 0]
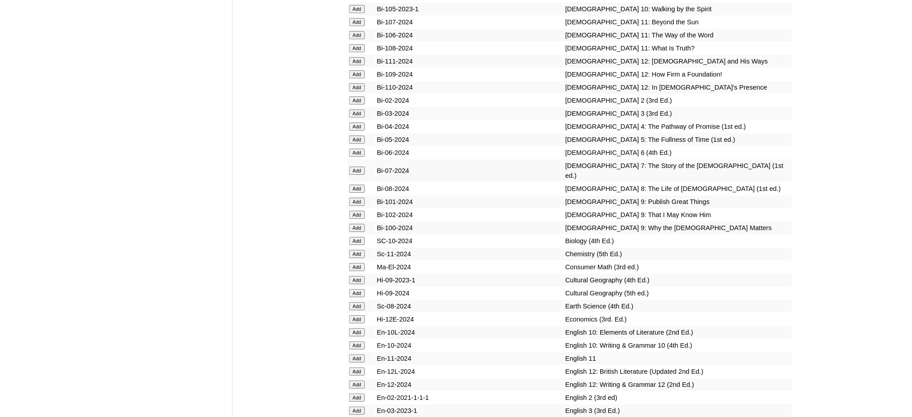
scroll to position [2279, 0]
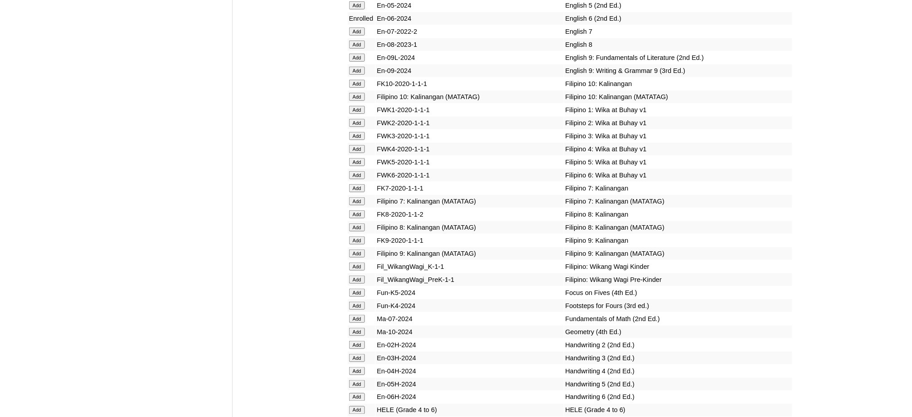
scroll to position [2759, 0]
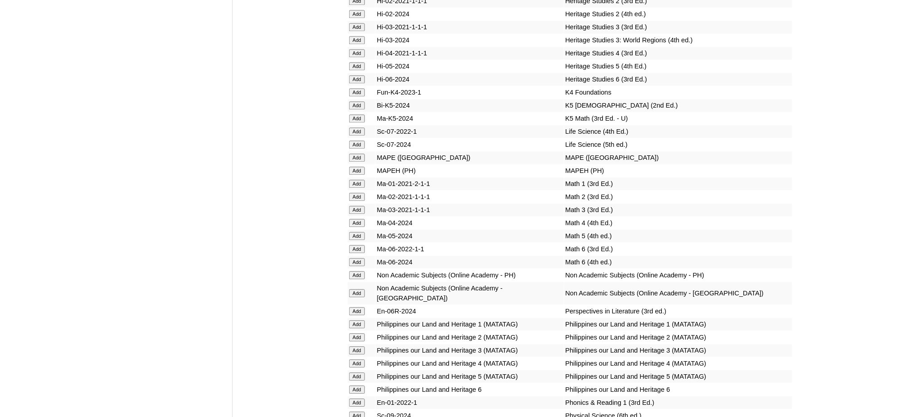
scroll to position [3179, 0]
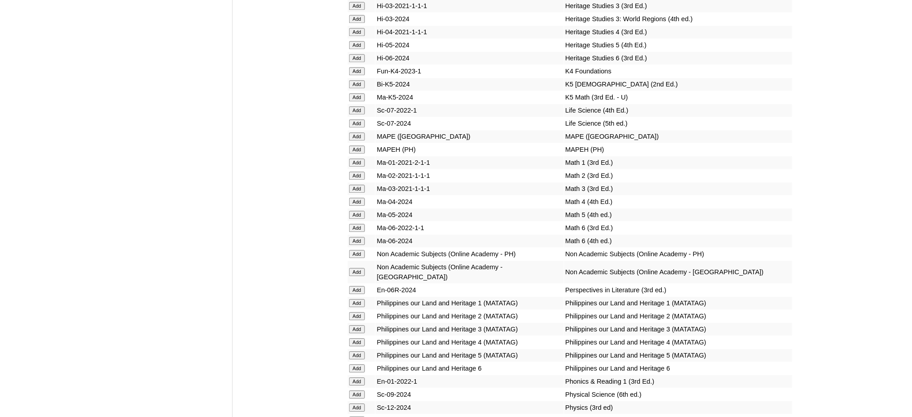
click at [351, 234] on td "Add" at bounding box center [361, 240] width 27 height 13
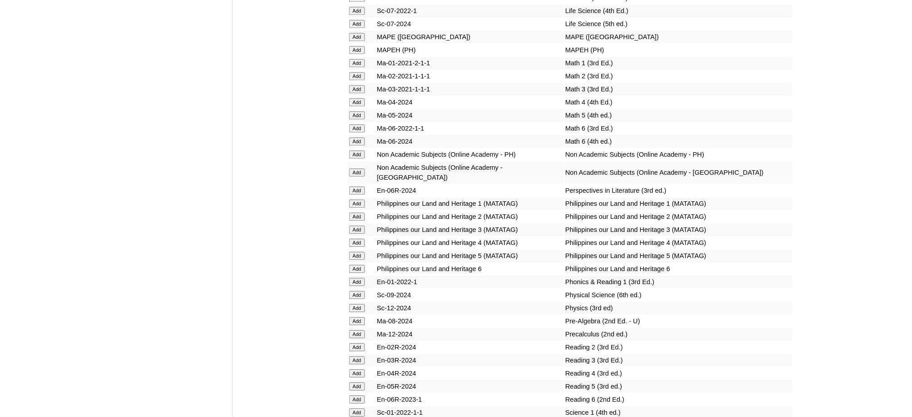
scroll to position [3299, 0]
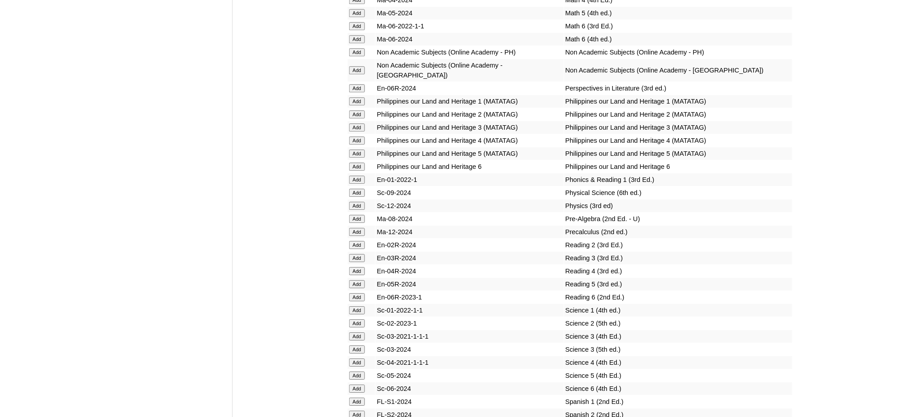
scroll to position [3419, 0]
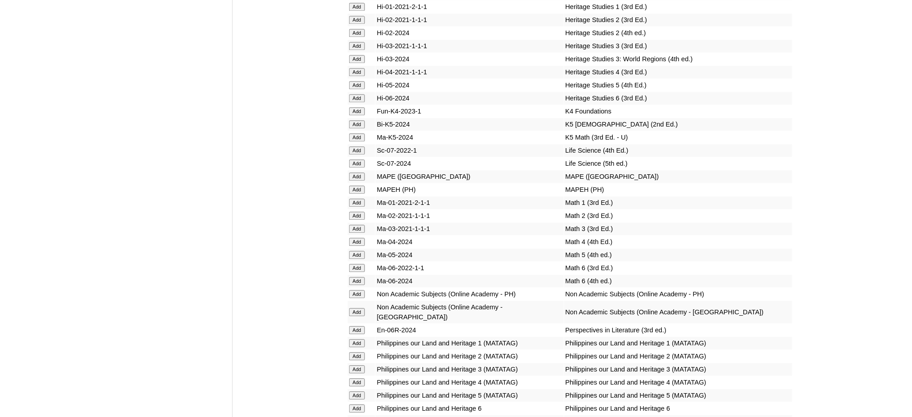
scroll to position [3119, 0]
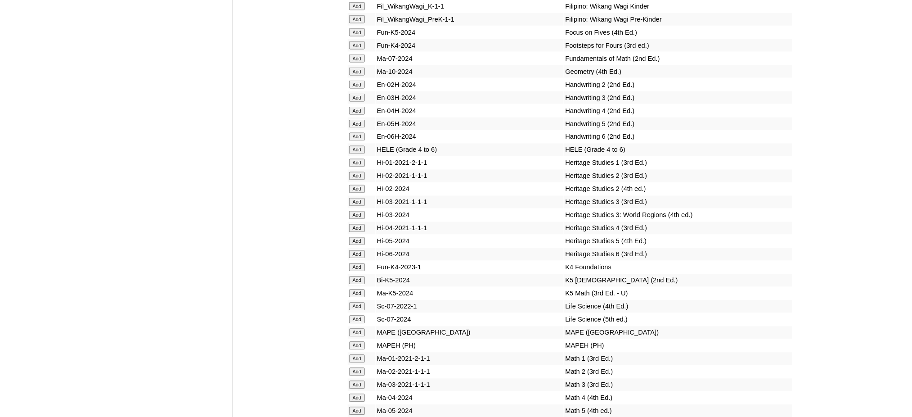
scroll to position [2939, 0]
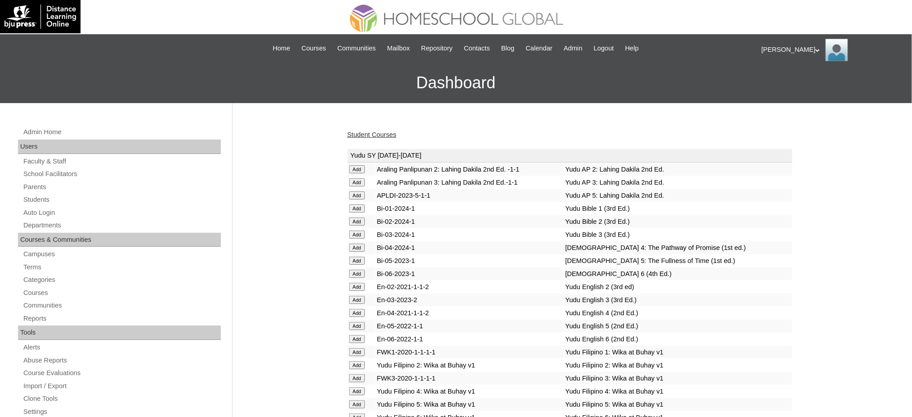
click at [354, 133] on link "Student Courses" at bounding box center [371, 134] width 49 height 7
